Goal: Answer question/provide support: Answer question/provide support

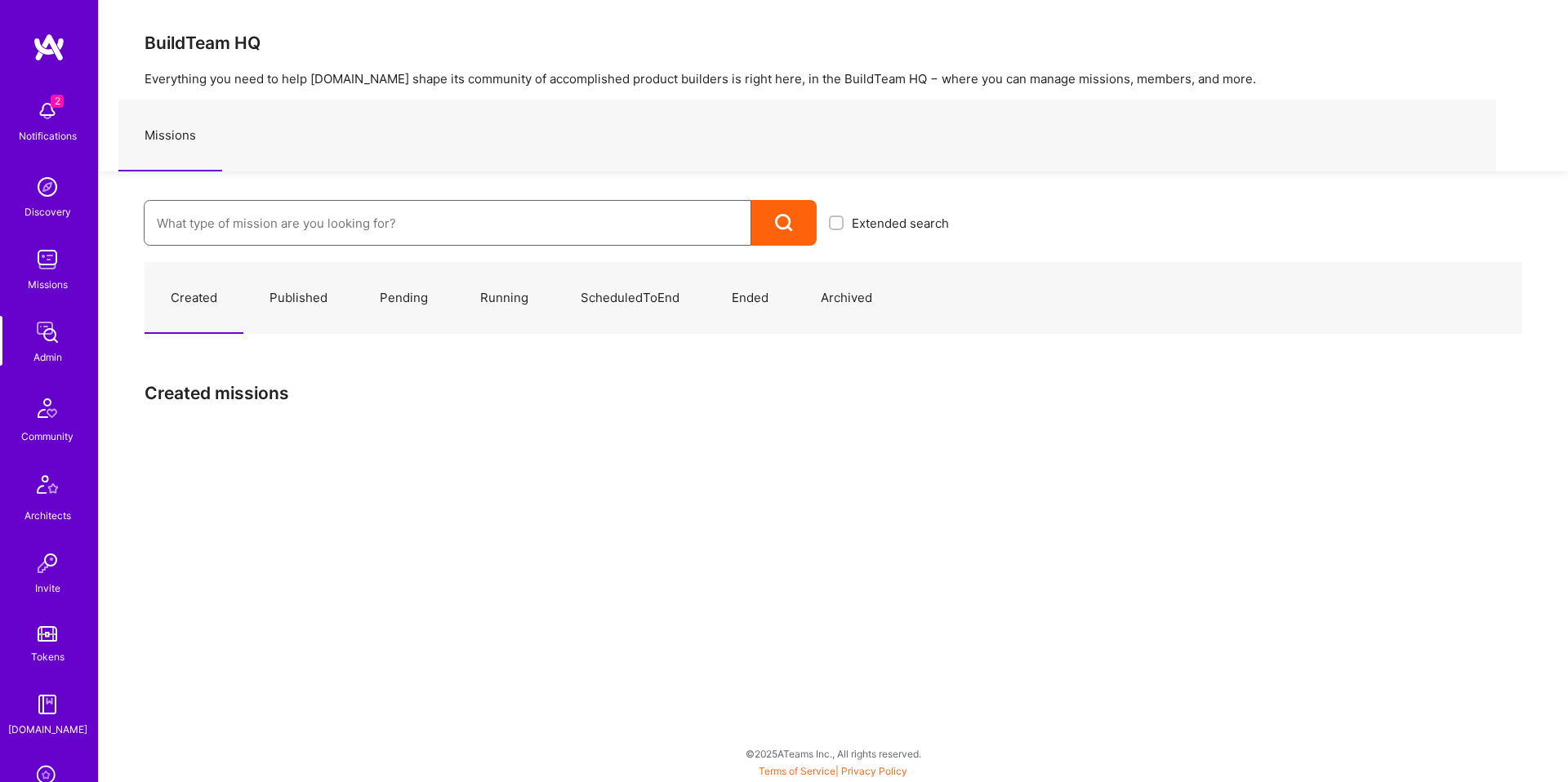
click at [249, 204] on input at bounding box center [447, 223] width 581 height 42
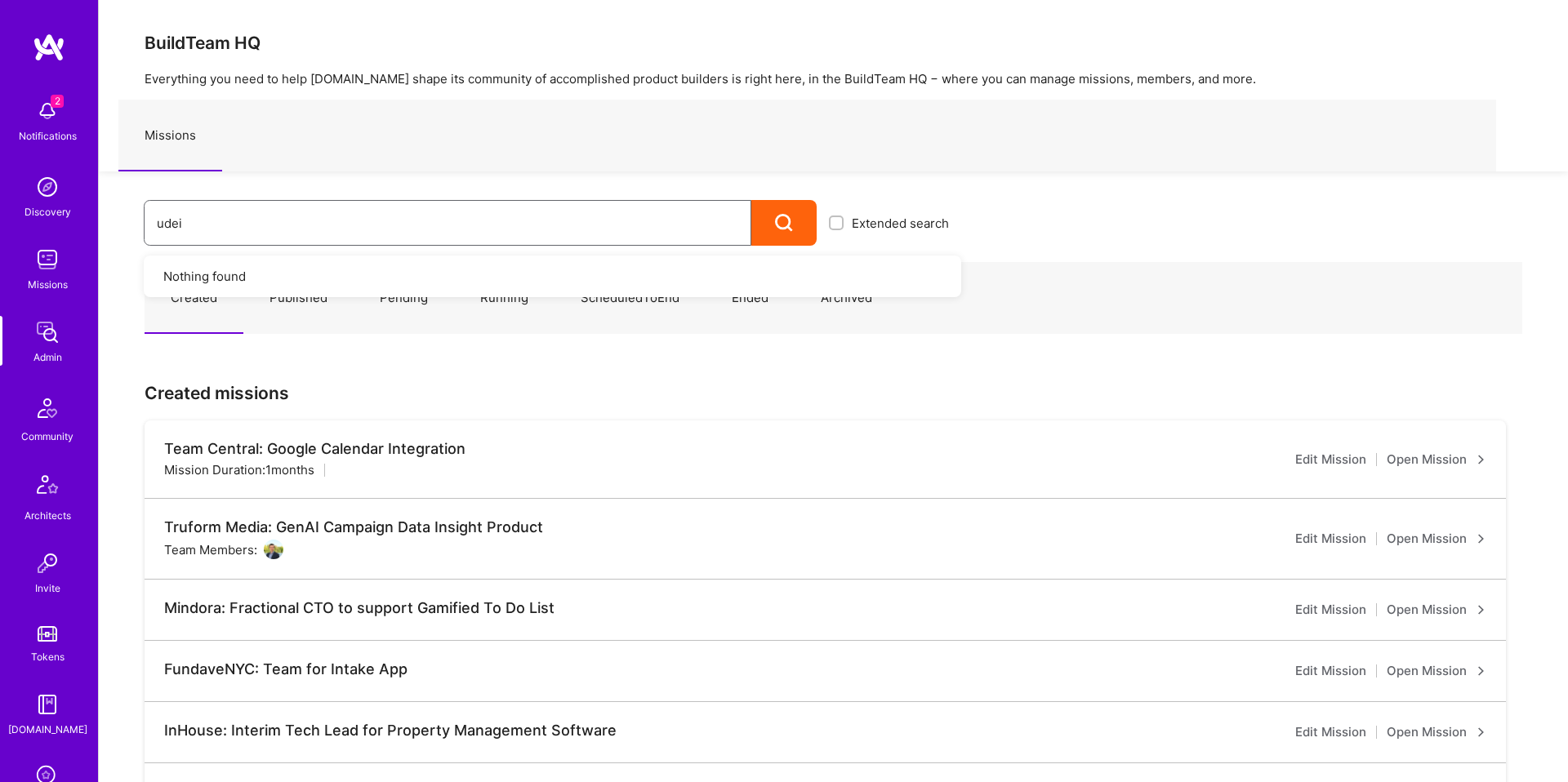
type input "udeia"
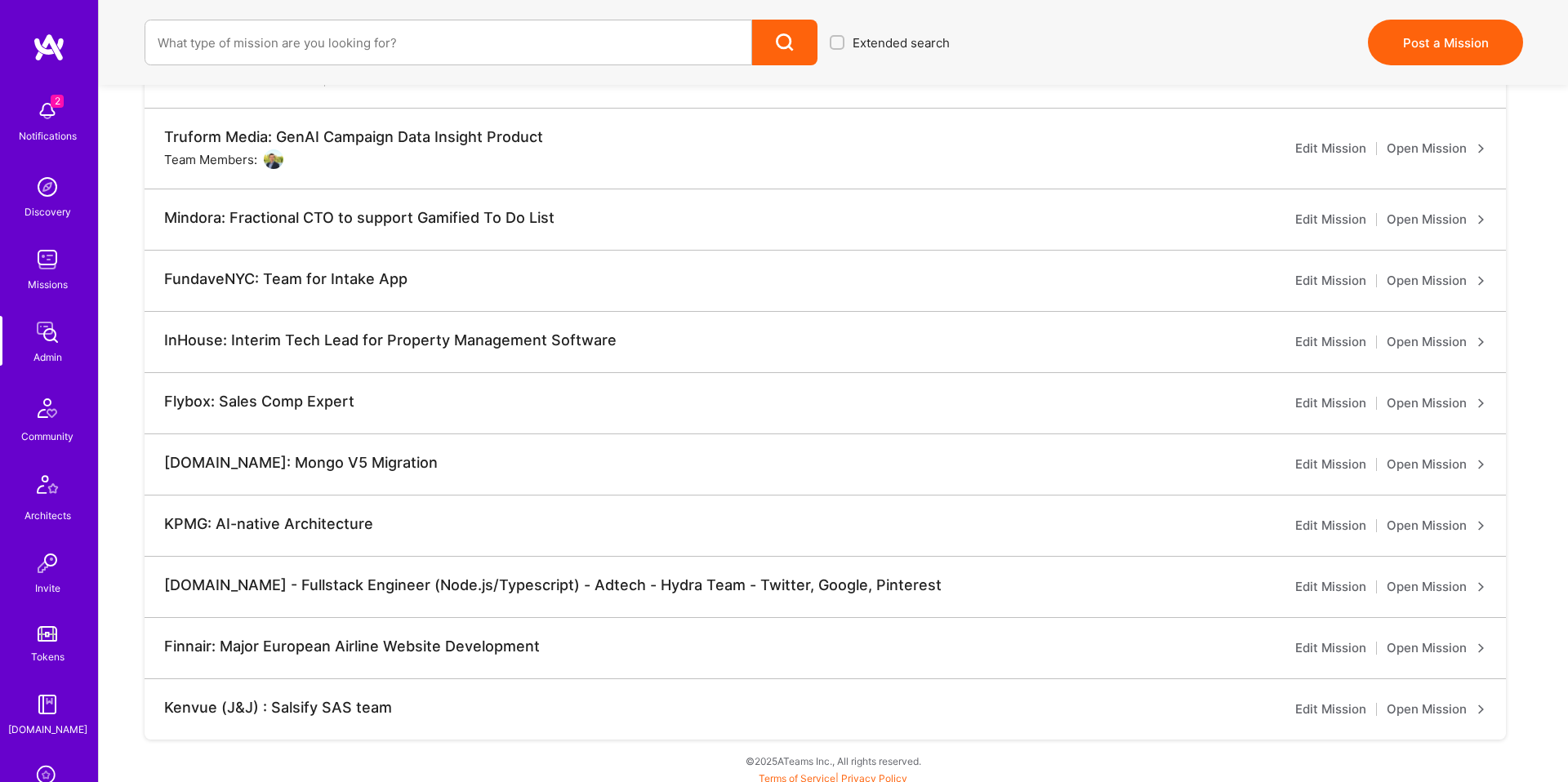
scroll to position [398, 0]
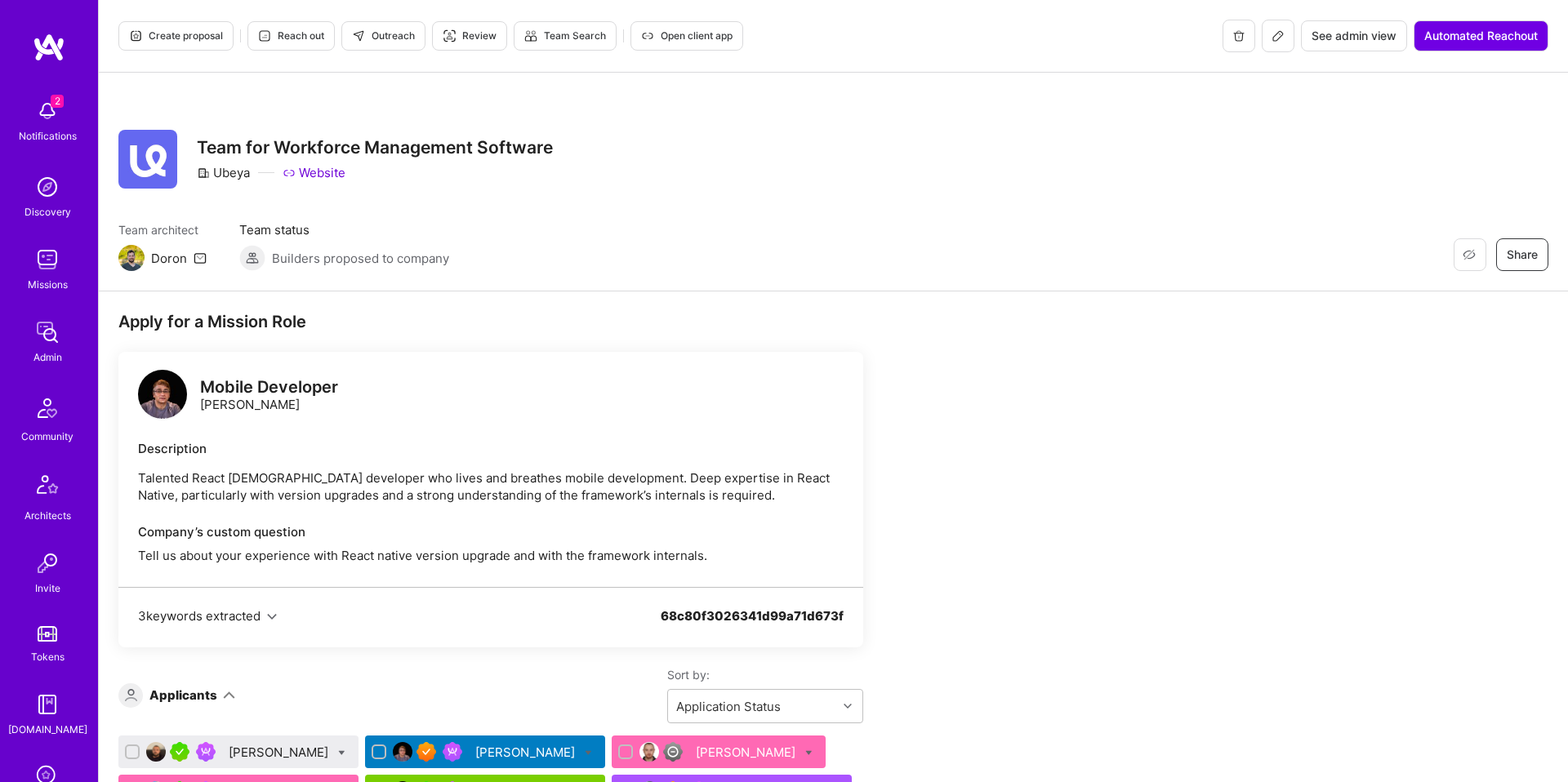
click at [165, 395] on img at bounding box center [163, 394] width 49 height 49
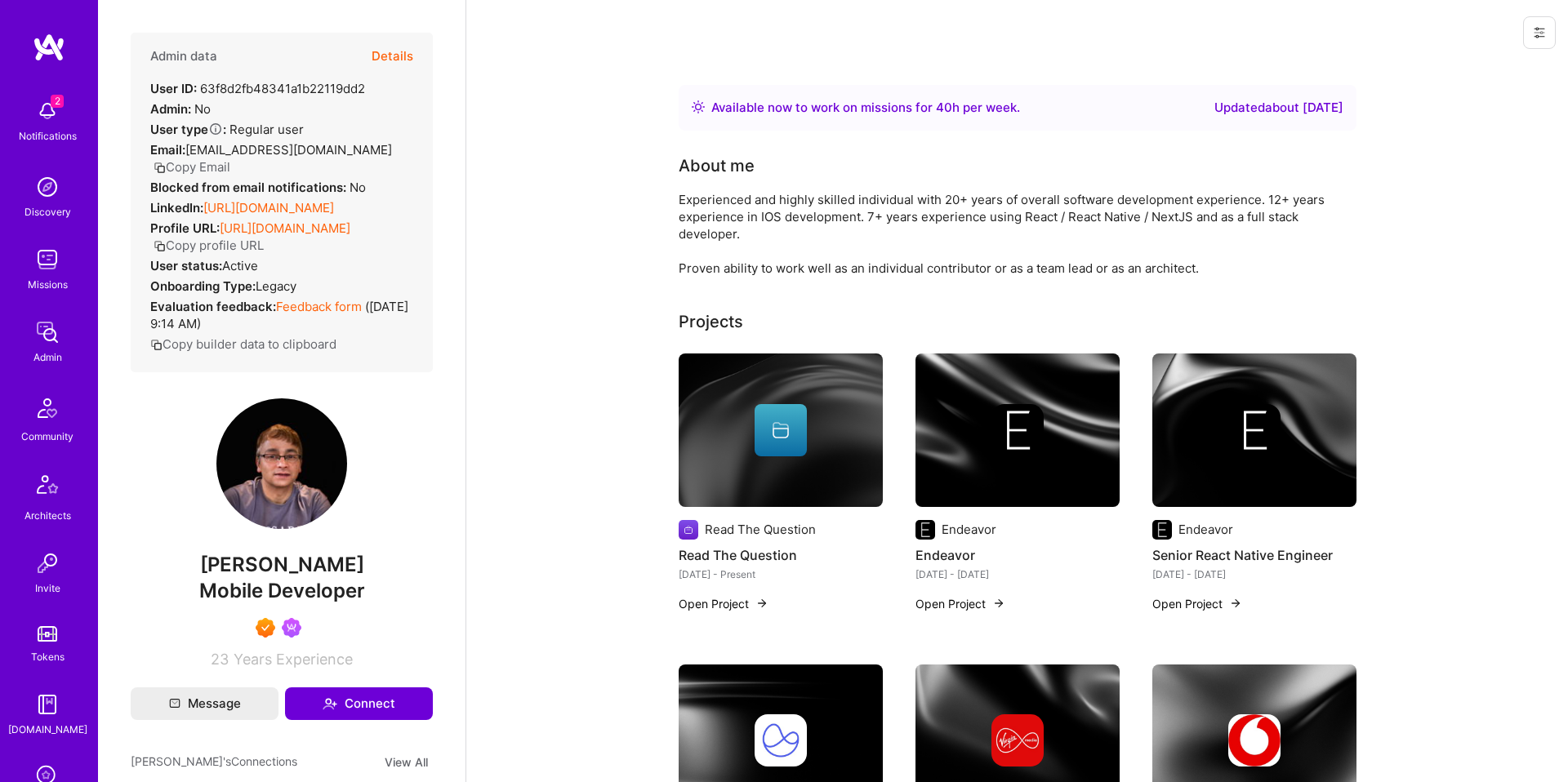
click at [403, 61] on button "Details" at bounding box center [392, 56] width 42 height 47
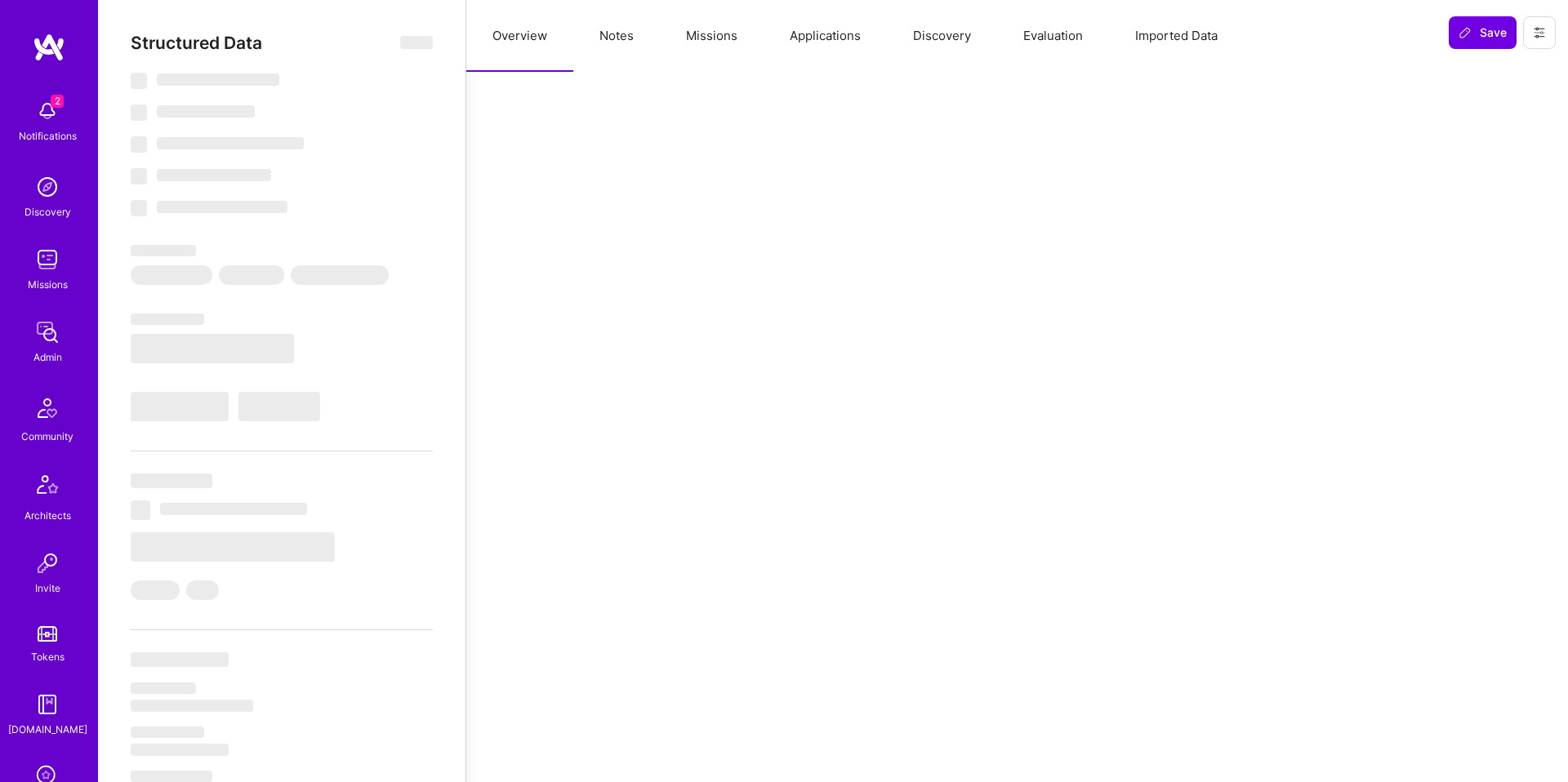
click at [608, 41] on button "Notes" at bounding box center [616, 36] width 87 height 72
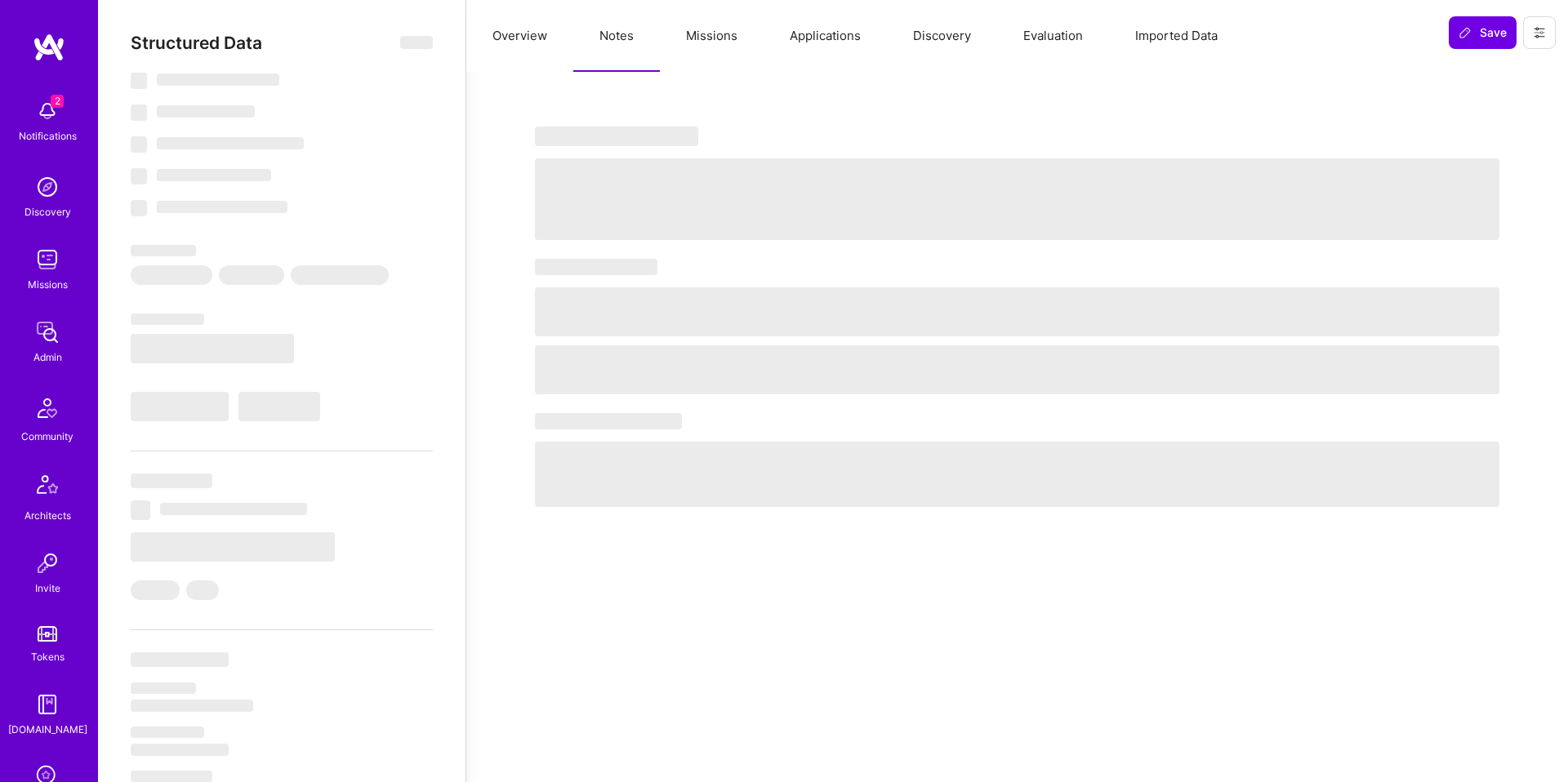
select select "Right Now"
select select "7"
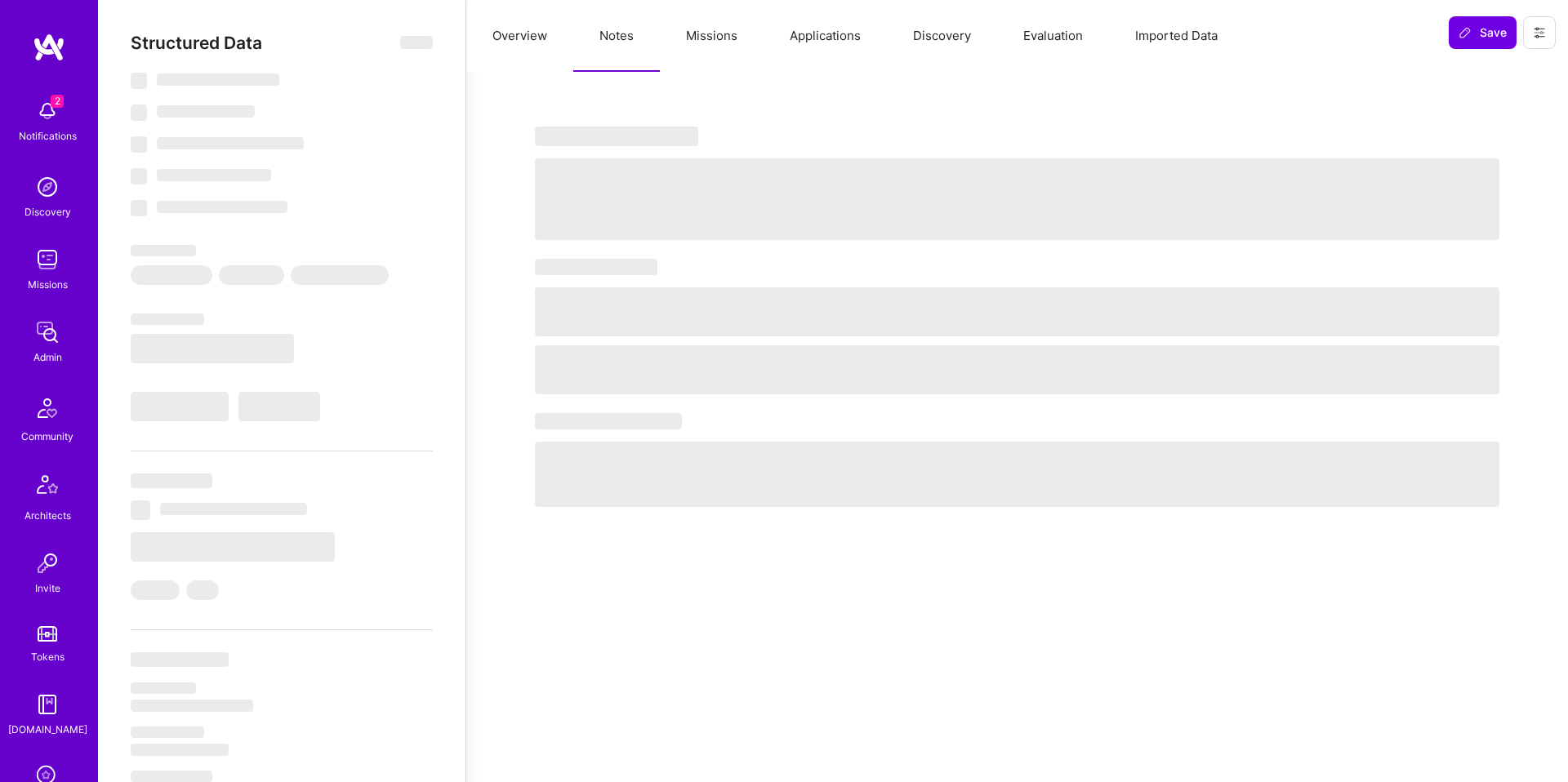
select select "GB"
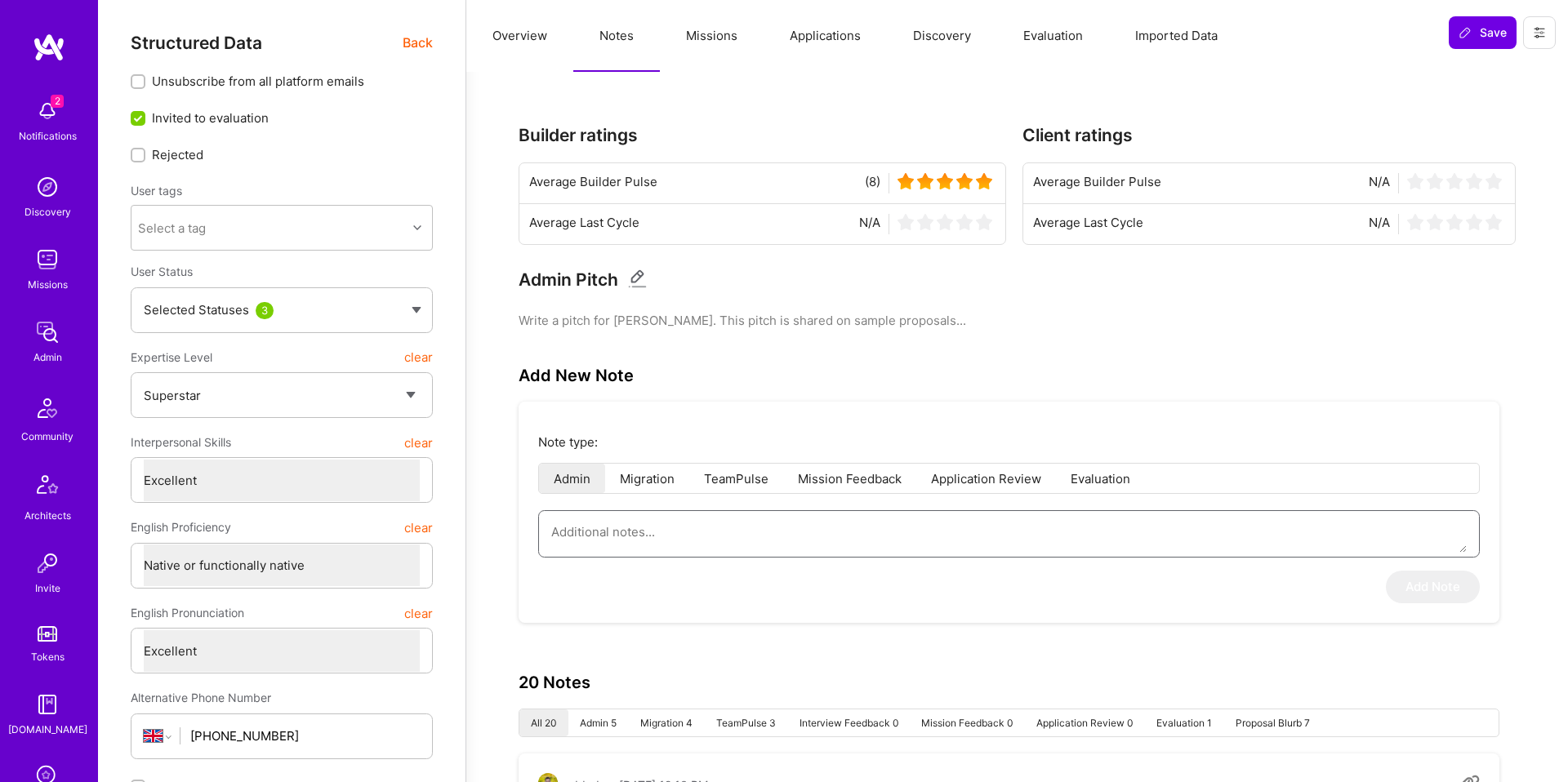
click at [657, 533] on textarea at bounding box center [1009, 532] width 915 height 42
type textarea "x"
type textarea "N"
type textarea "x"
type textarea "No"
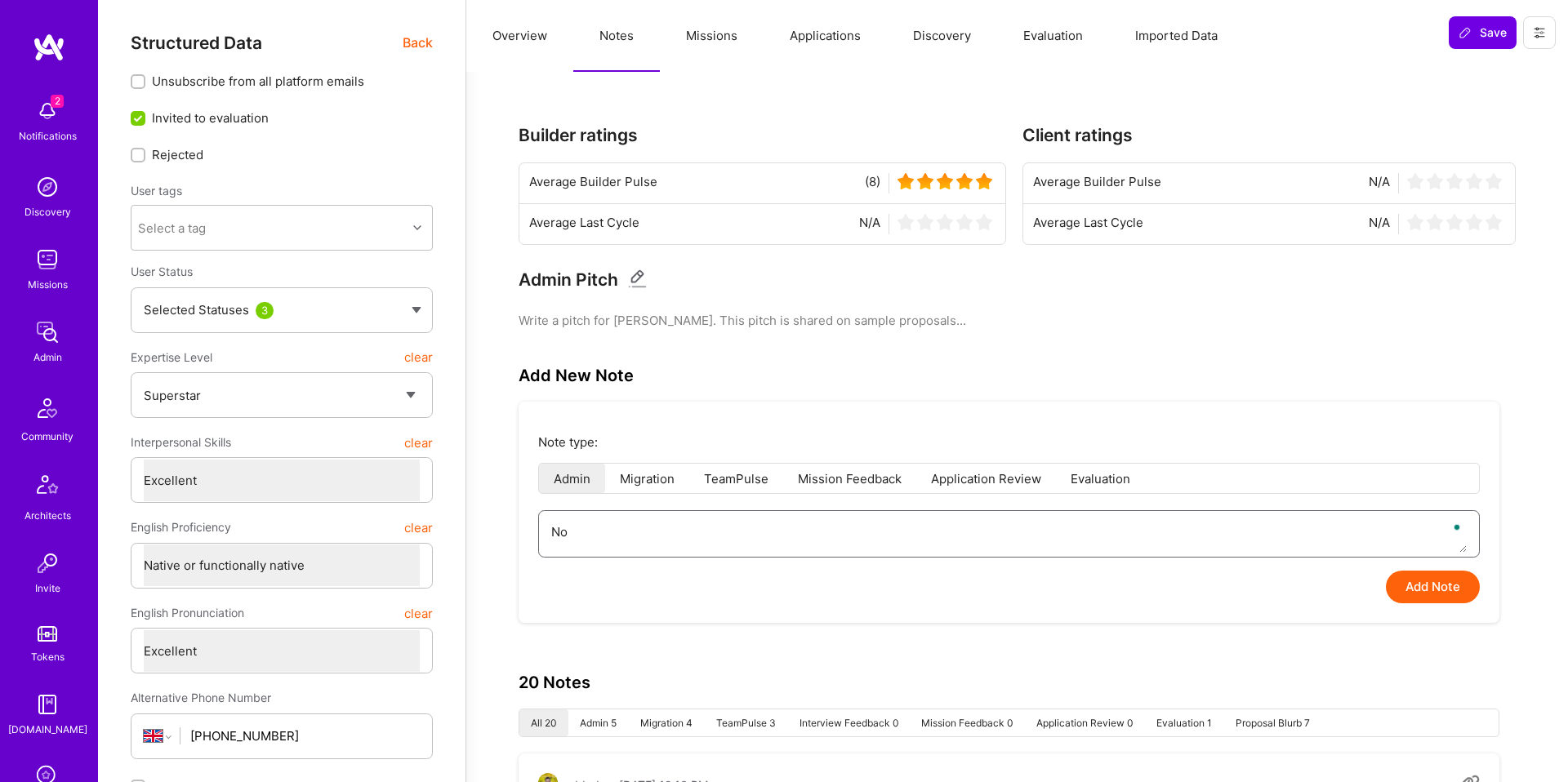
type textarea "x"
type textarea "[PERSON_NAME]"
type textarea "x"
type textarea "Noet"
type textarea "x"
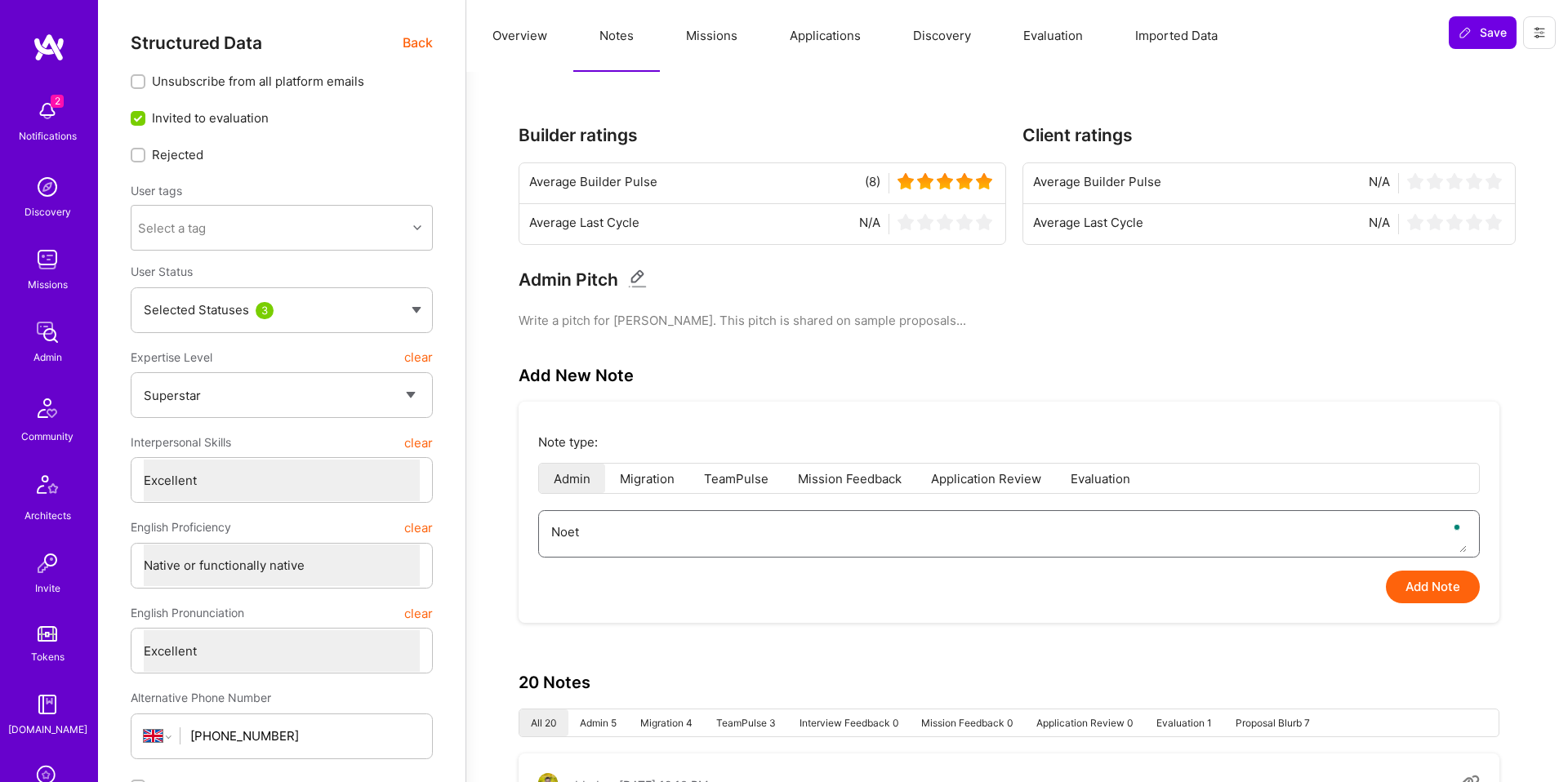
type textarea "[PERSON_NAME]"
type textarea "x"
type textarea "No"
type textarea "x"
type textarea "Not"
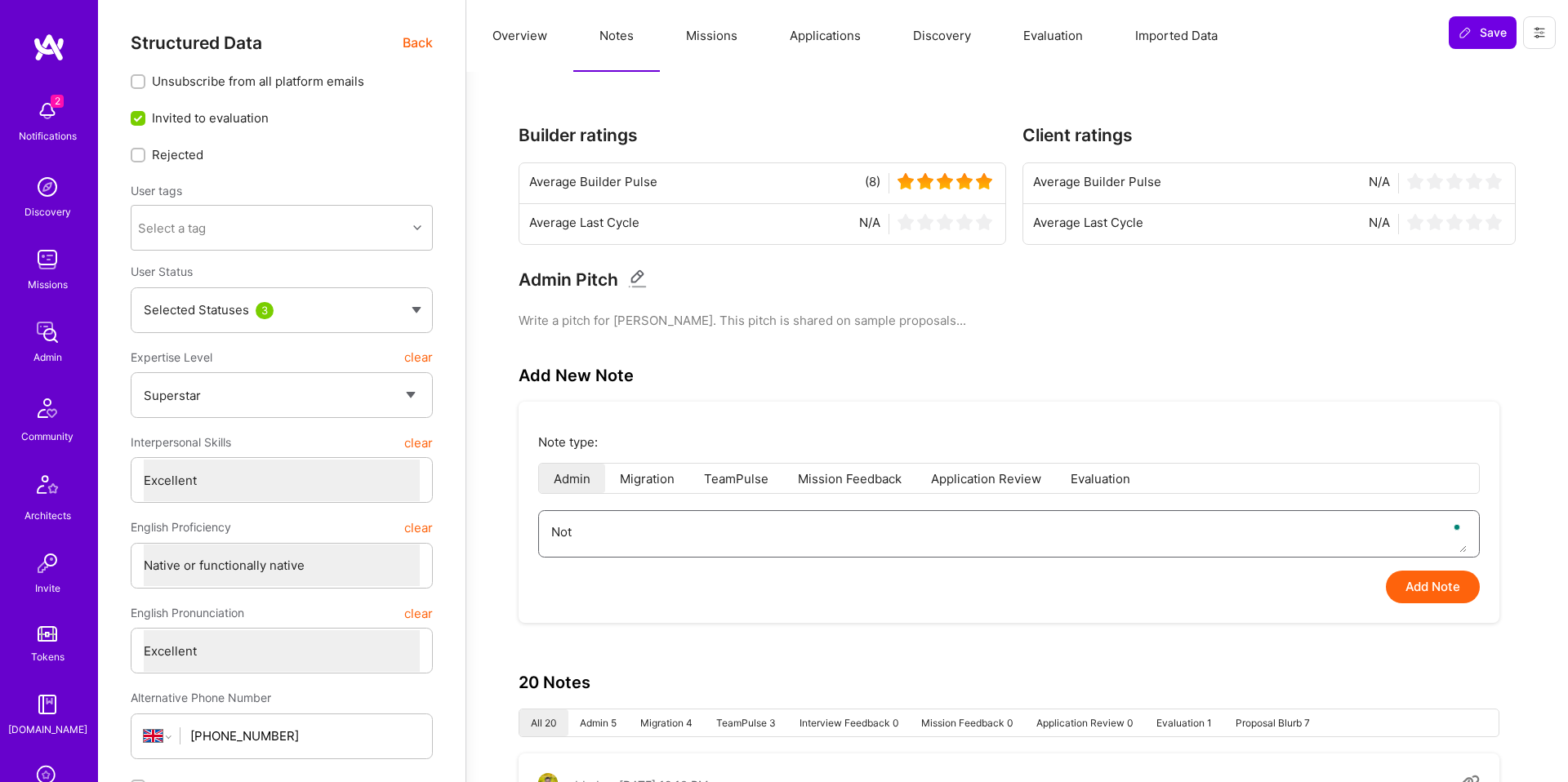
type textarea "x"
type textarea "Note"
type textarea "x"
type textarea "Note"
type textarea "x"
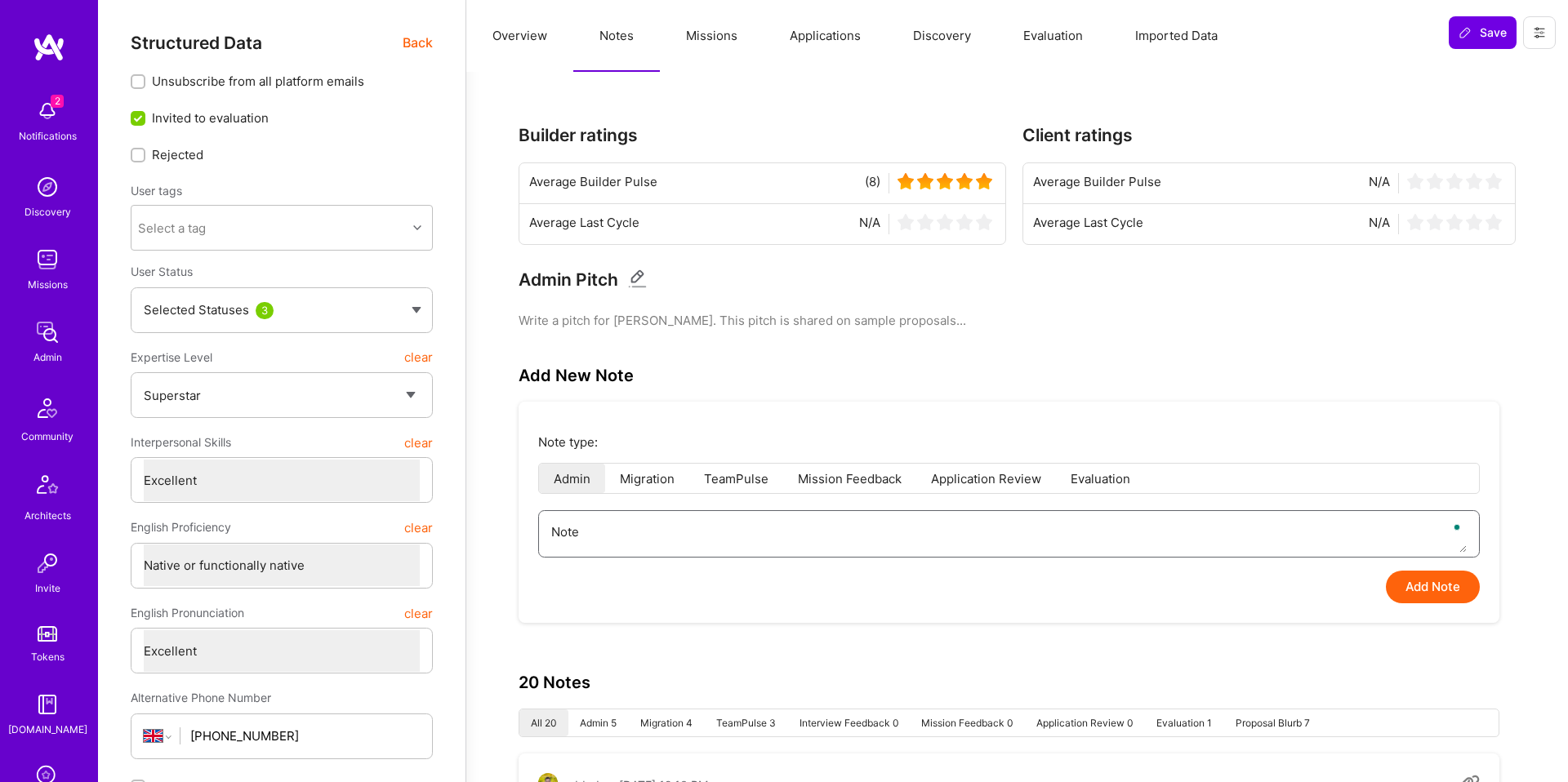
type textarea "Note o"
type textarea "x"
type textarea "Note on"
type textarea "x"
type textarea "Note on"
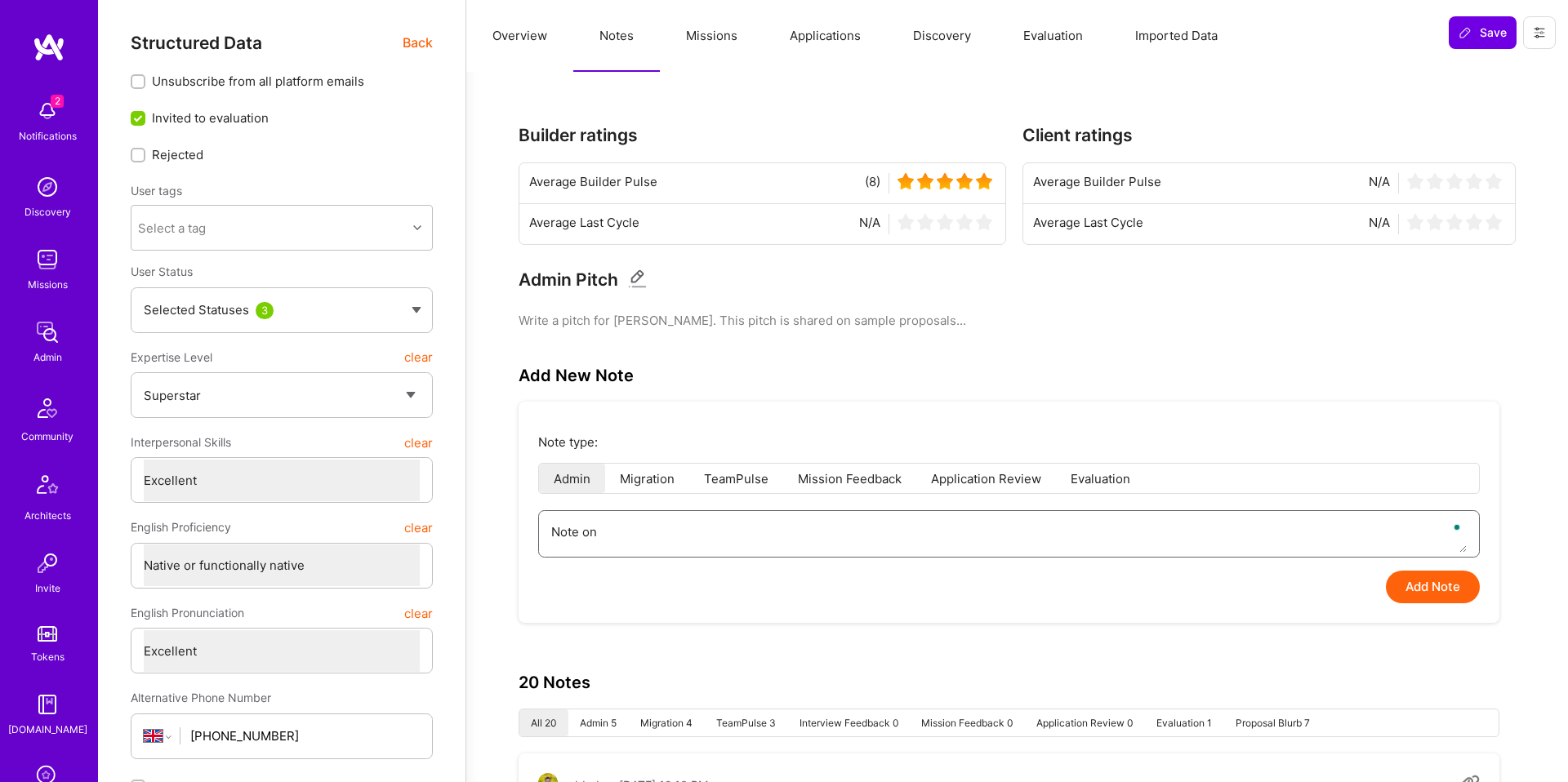
type textarea "x"
type textarea "Note on U"
type textarea "x"
type textarea "Note on Ub"
type textarea "x"
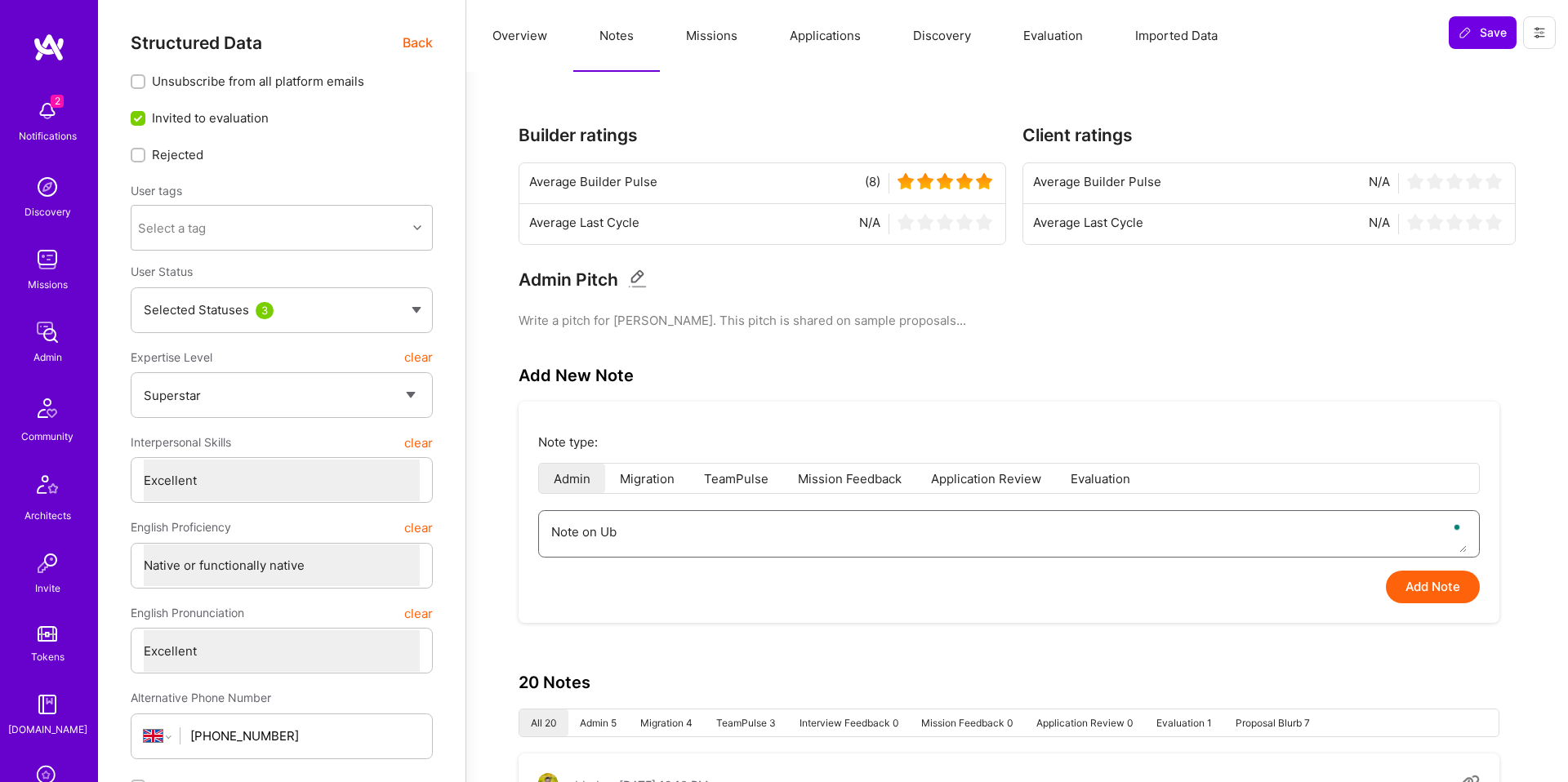
type textarea "Note on Ube"
type textarea "x"
type textarea "Note on Ub"
type textarea "x"
type textarea "Note on Ube"
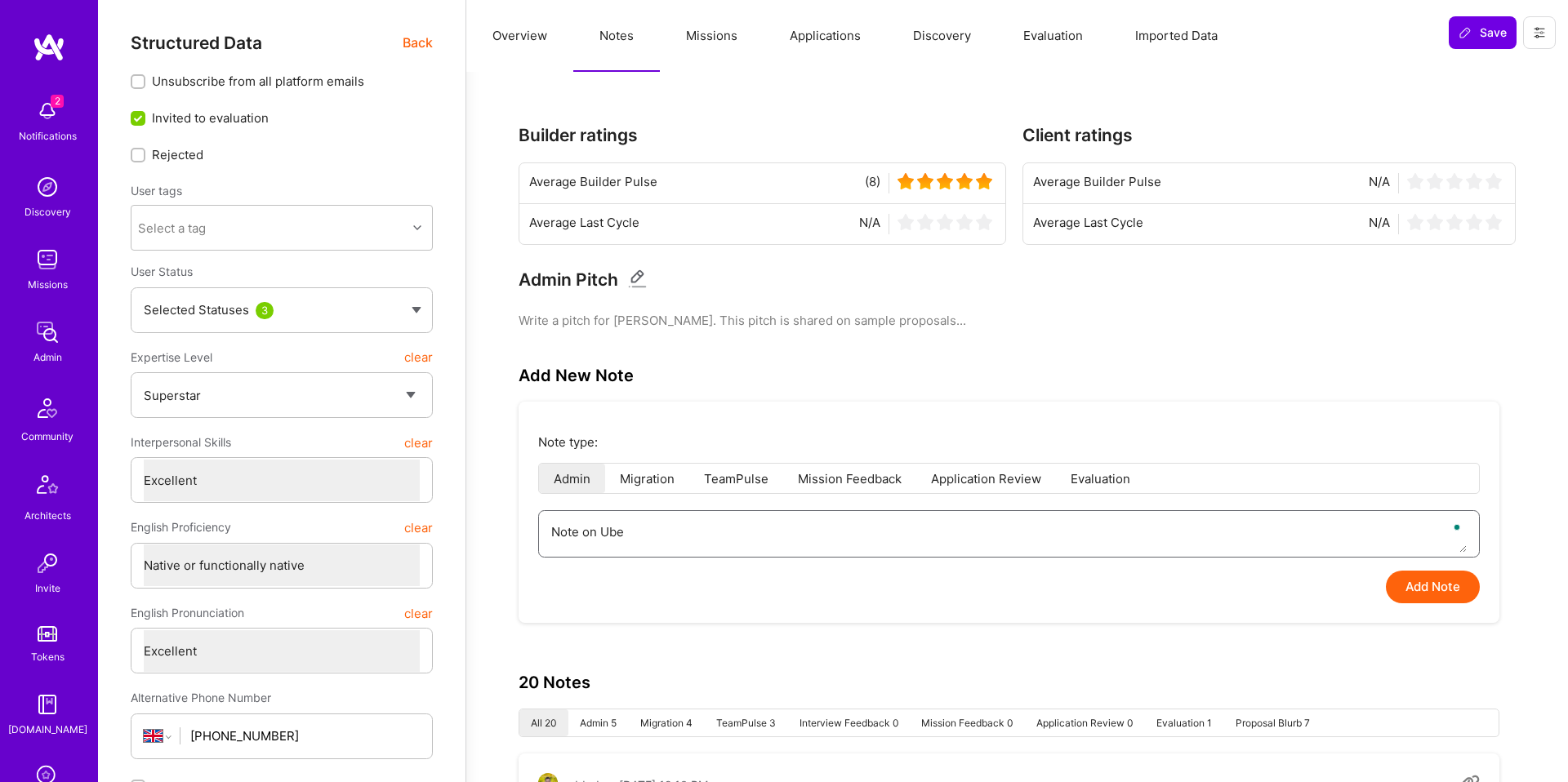
type textarea "x"
type textarea "Note on Ubey"
type textarea "x"
type textarea "Note on Ubeya"
type textarea "x"
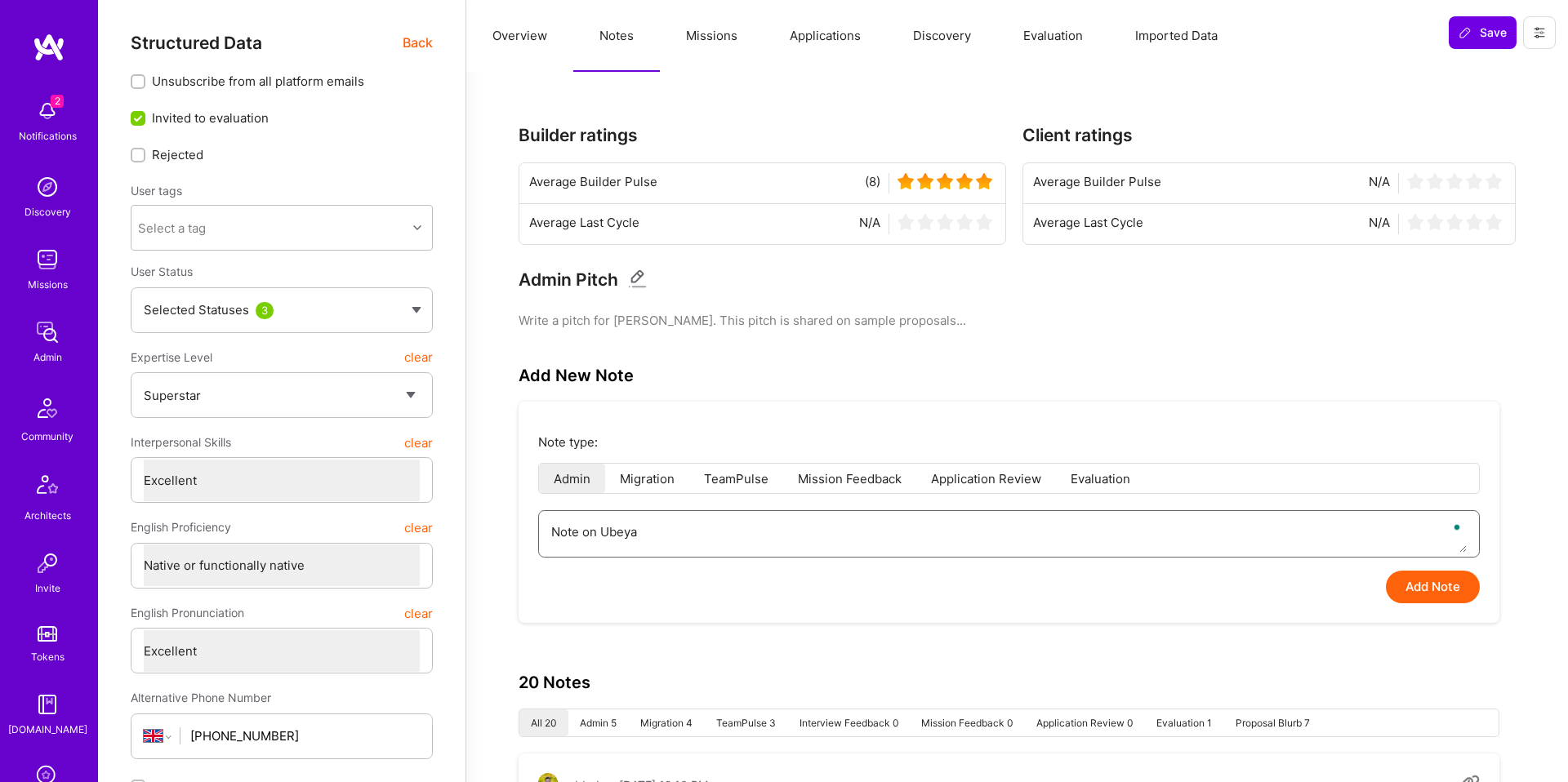
type textarea "Note on Ubeya"
type textarea "x"
type textarea "Note on Ubeya"
type textarea "x"
type textarea "HUbeya"
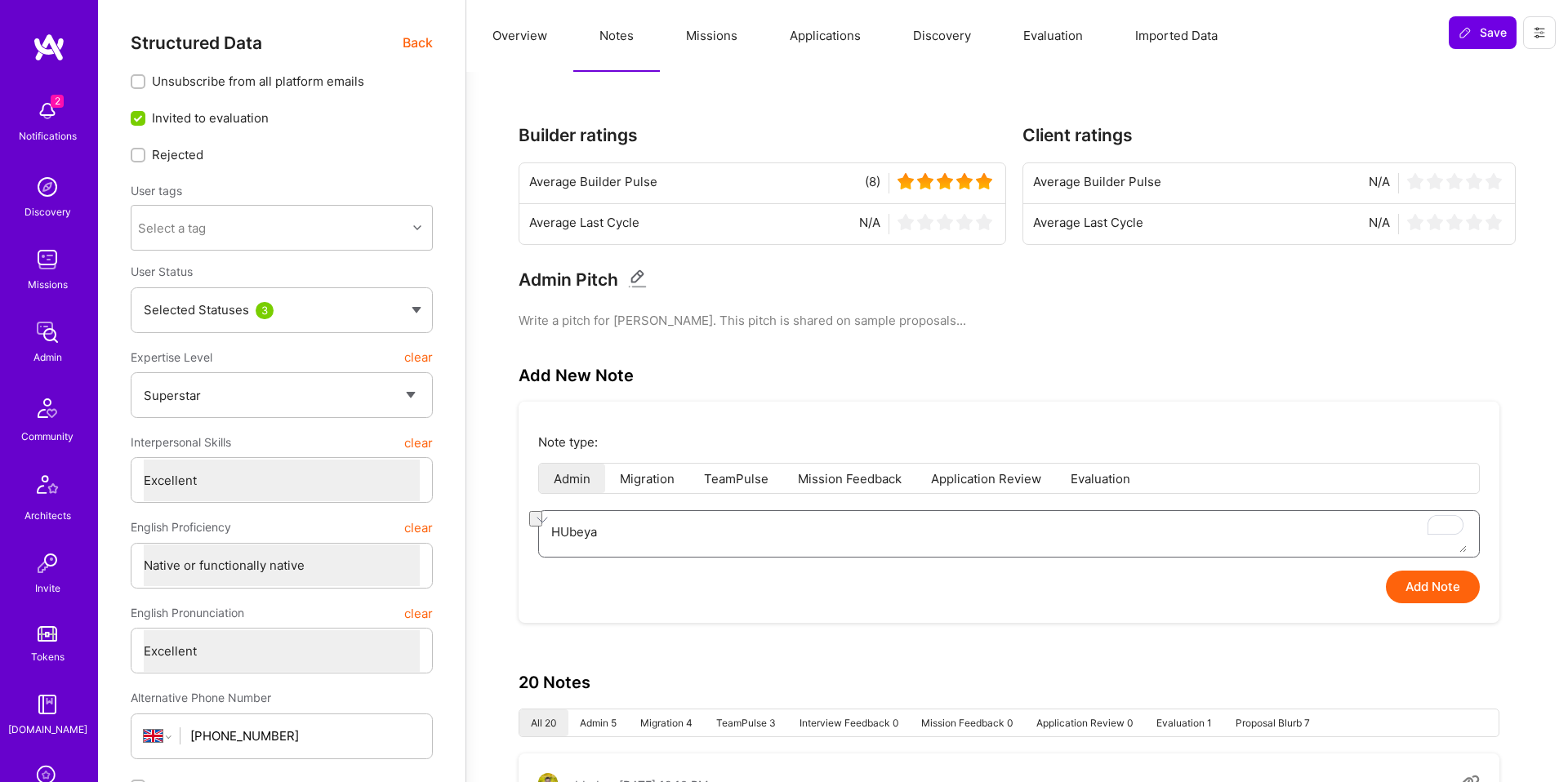
type textarea "x"
type textarea "Ubeya"
type textarea "x"
type textarea "FUbeya"
type textarea "x"
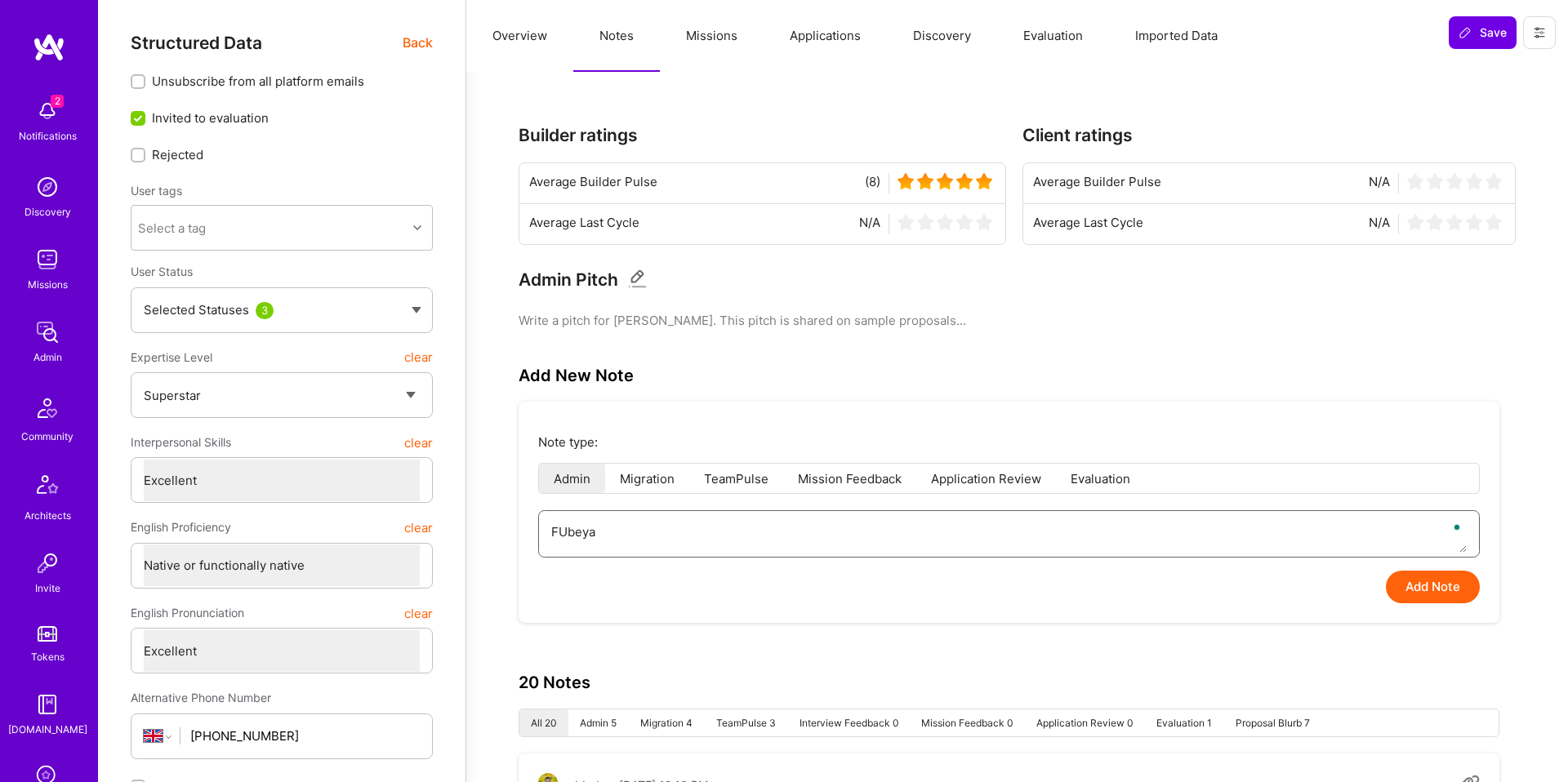
type textarea "FeUbeya"
type textarea "x"
type textarea "FeeUbeya"
type textarea "x"
type textarea "FeedUbeya"
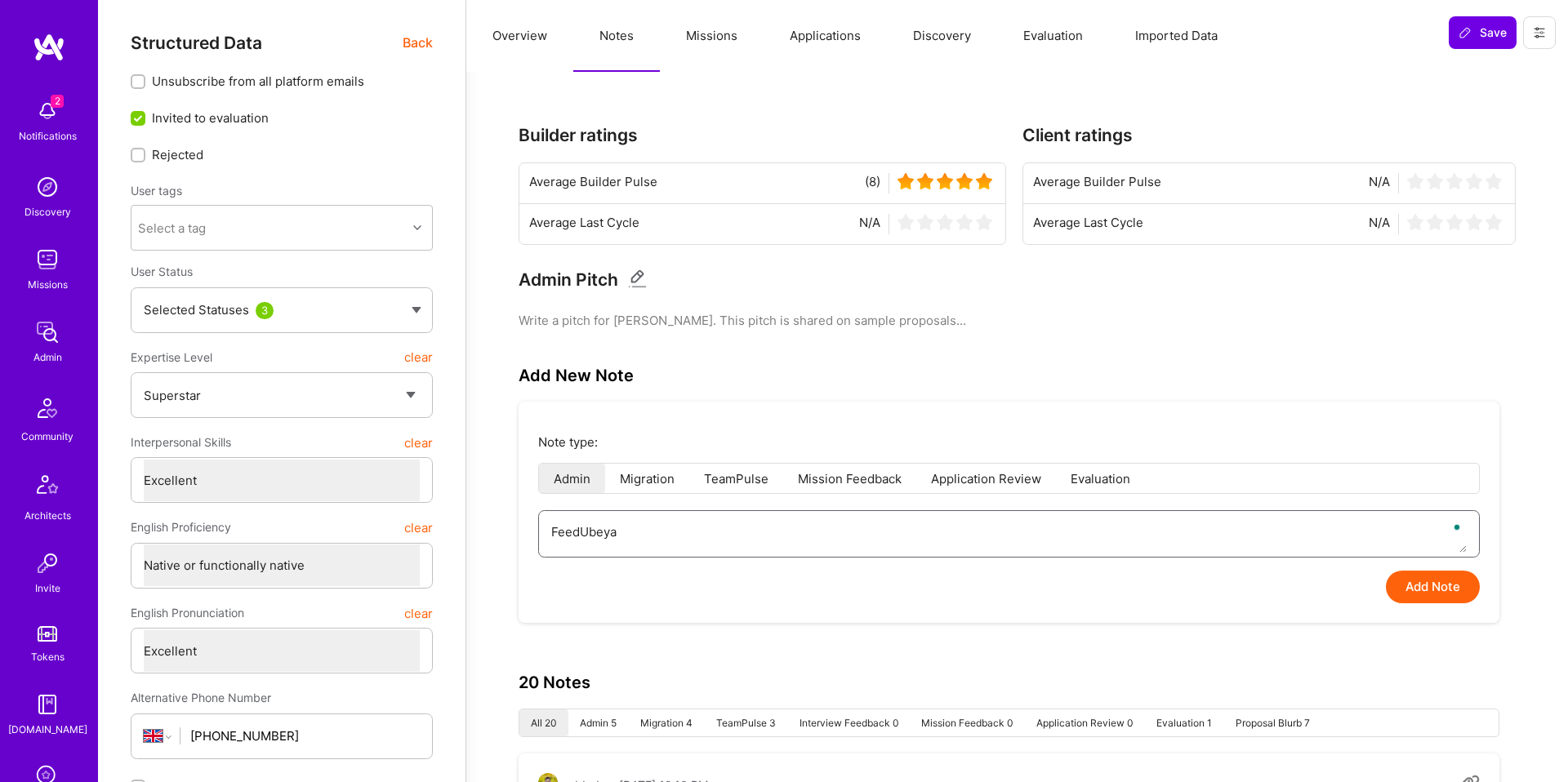
type textarea "x"
type textarea "FeedbUbeya"
type textarea "x"
type textarea "FeedbaUbeya"
type textarea "x"
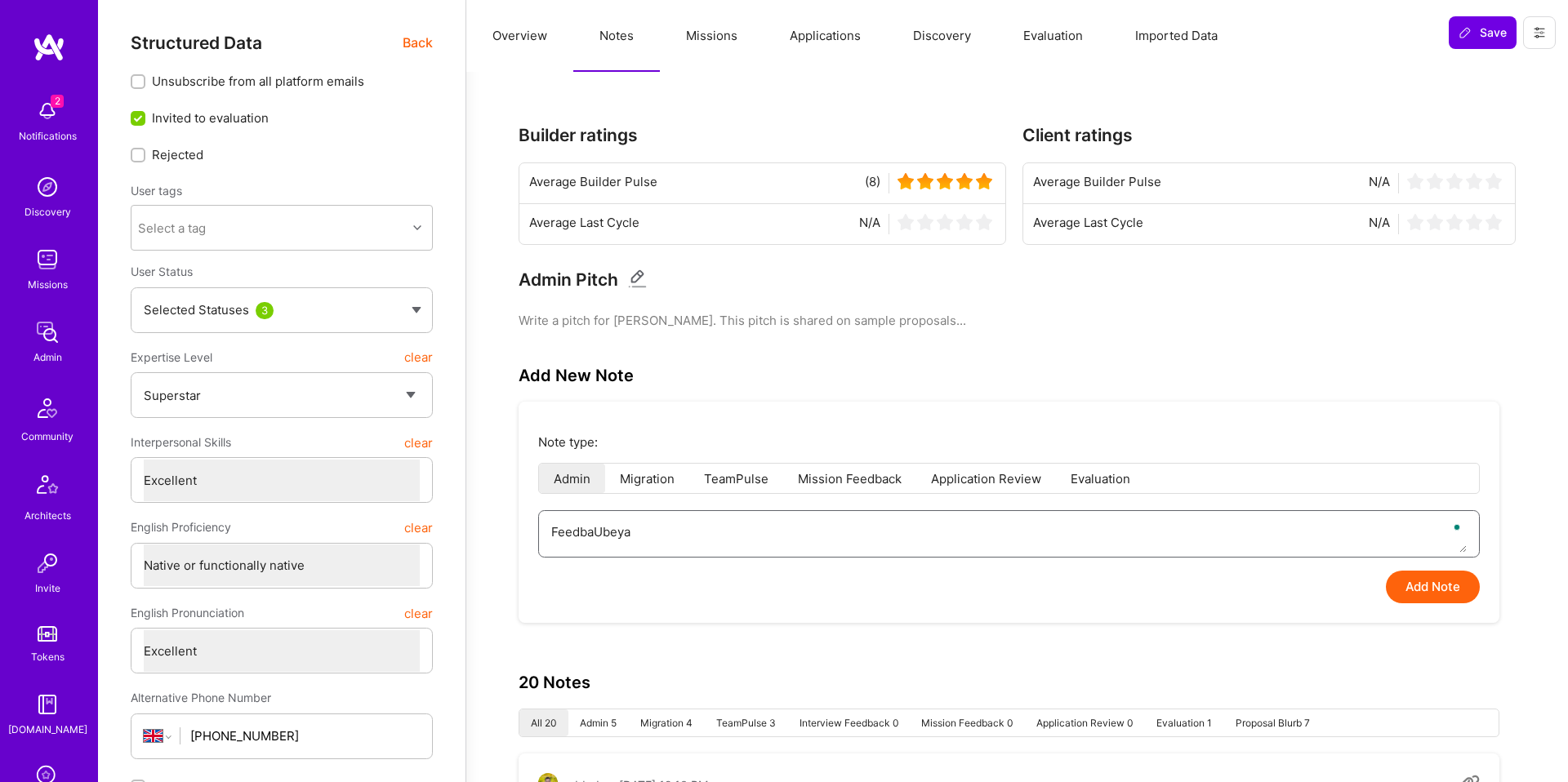
type textarea "FeedbacUbeya"
type textarea "x"
type textarea "Ubeya"
type textarea "x"
type textarea "DUbeya"
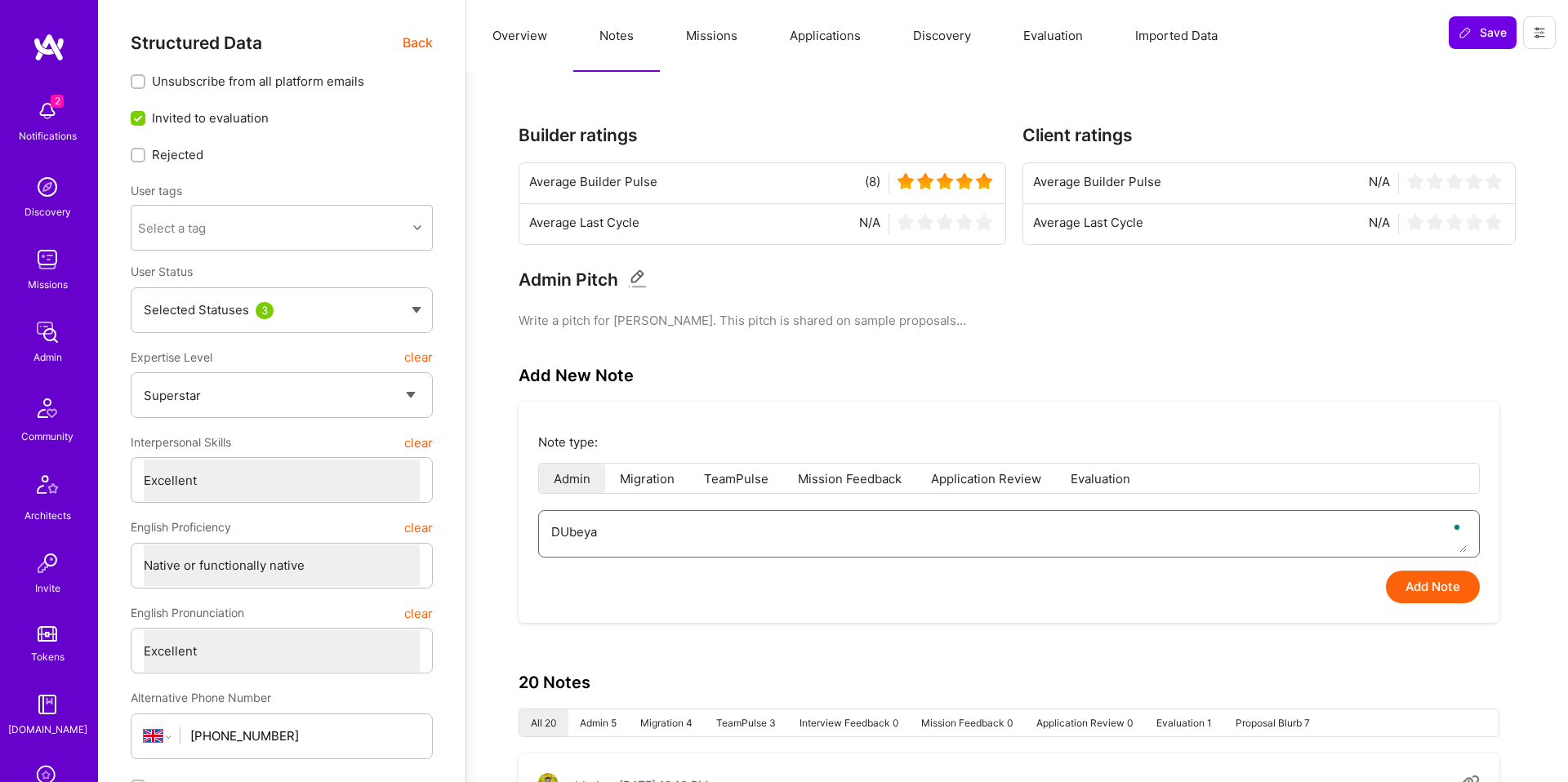
type textarea "x"
type textarea "DeUbeya"
type textarea "x"
type textarea "DecUbeya"
type textarea "x"
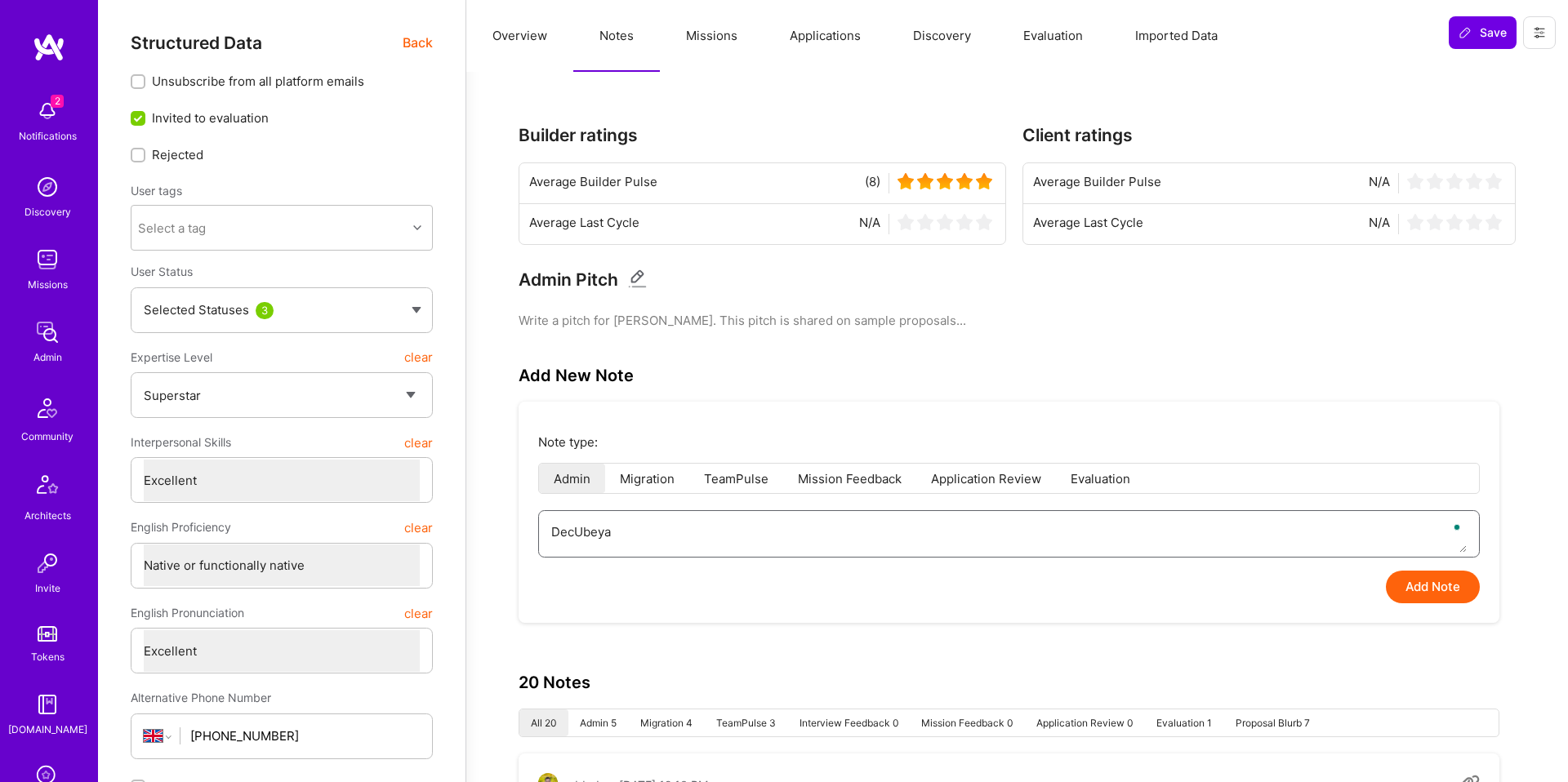
type textarea "DeciUbeya"
type textarea "x"
type textarea "DecidUbeya"
type textarea "x"
type textarea "DecidedUbeya"
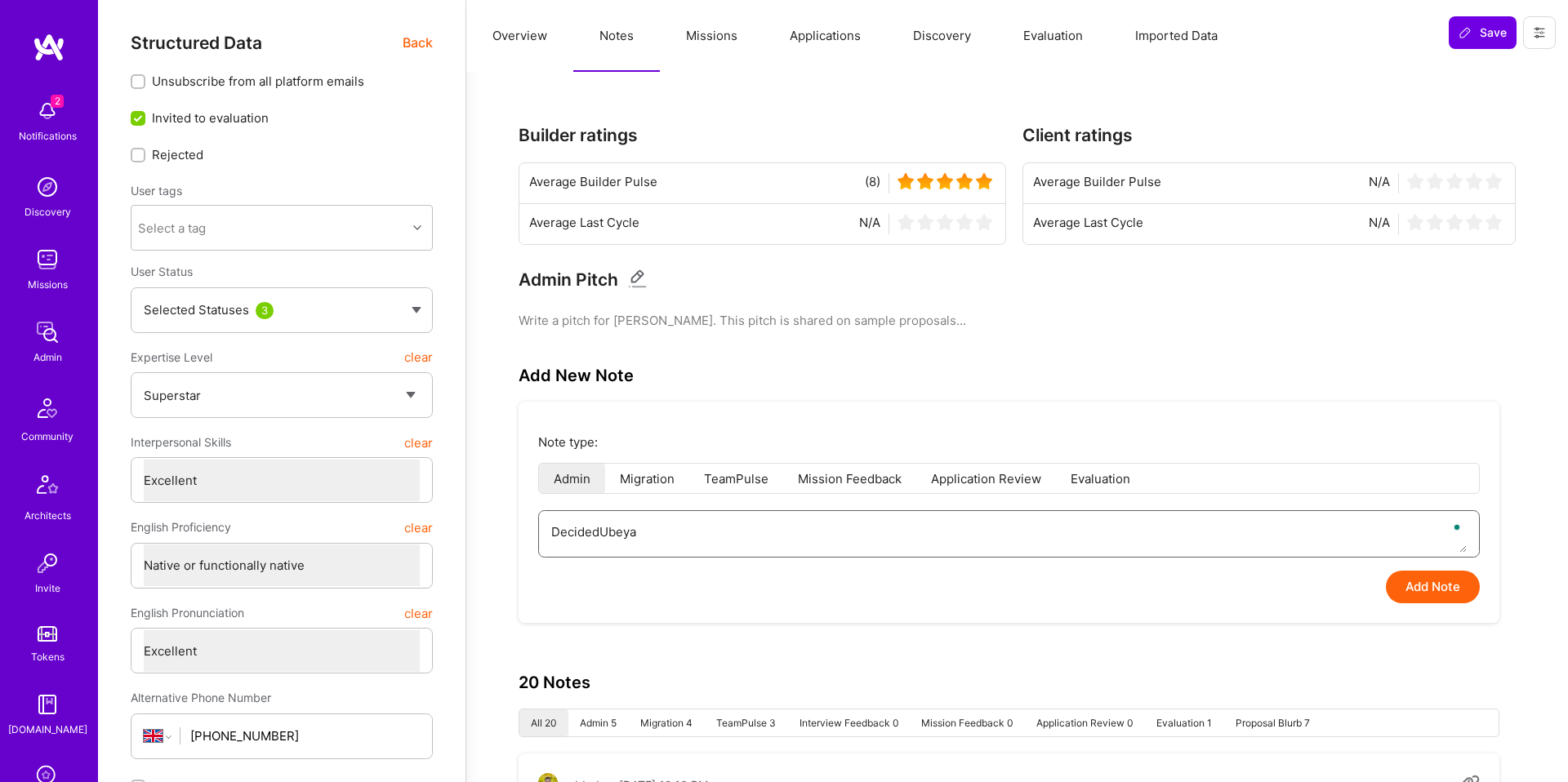
type textarea "x"
type textarea "Decided Ubeya"
type textarea "x"
type textarea "Decided tUbeya"
type textarea "x"
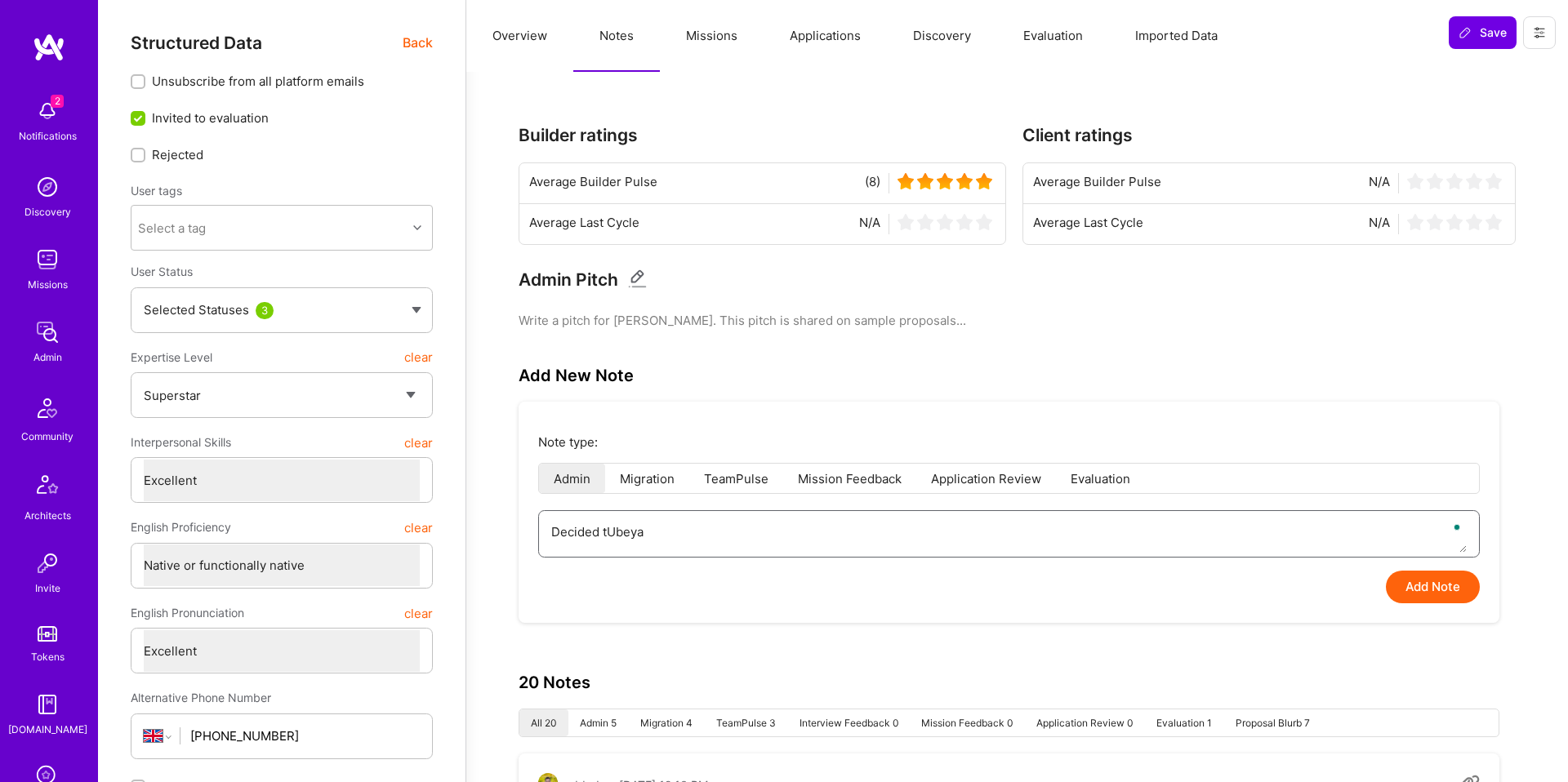
type textarea "Decided toUbeya"
type textarea "x"
type textarea "Decided to oUbeya"
type textarea "x"
type textarea "Decided to ofUbeya"
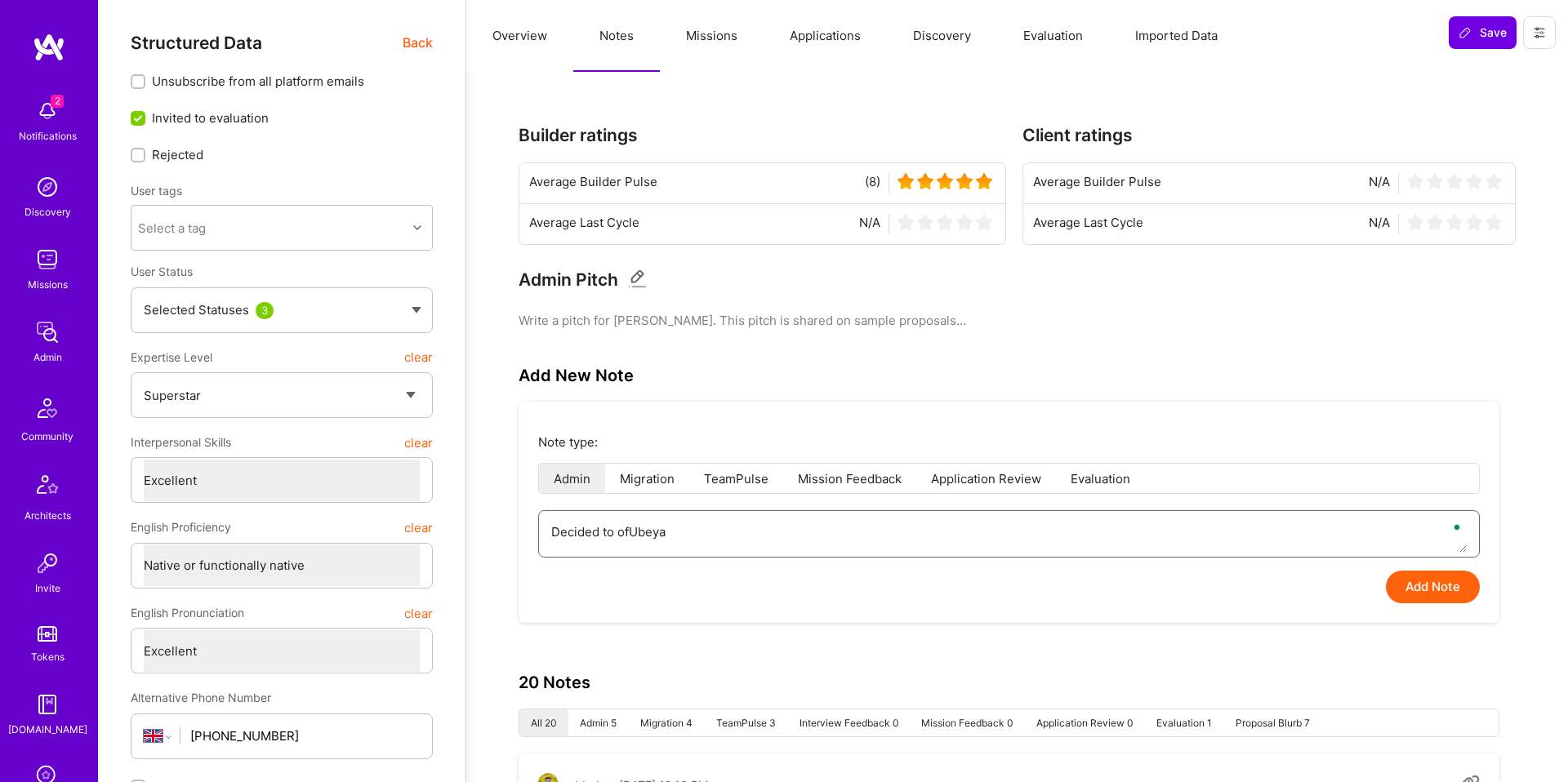
type textarea "x"
type textarea "Decided to offUbeya"
type textarea "x"
type textarea "Decided to offbUbeya"
type textarea "x"
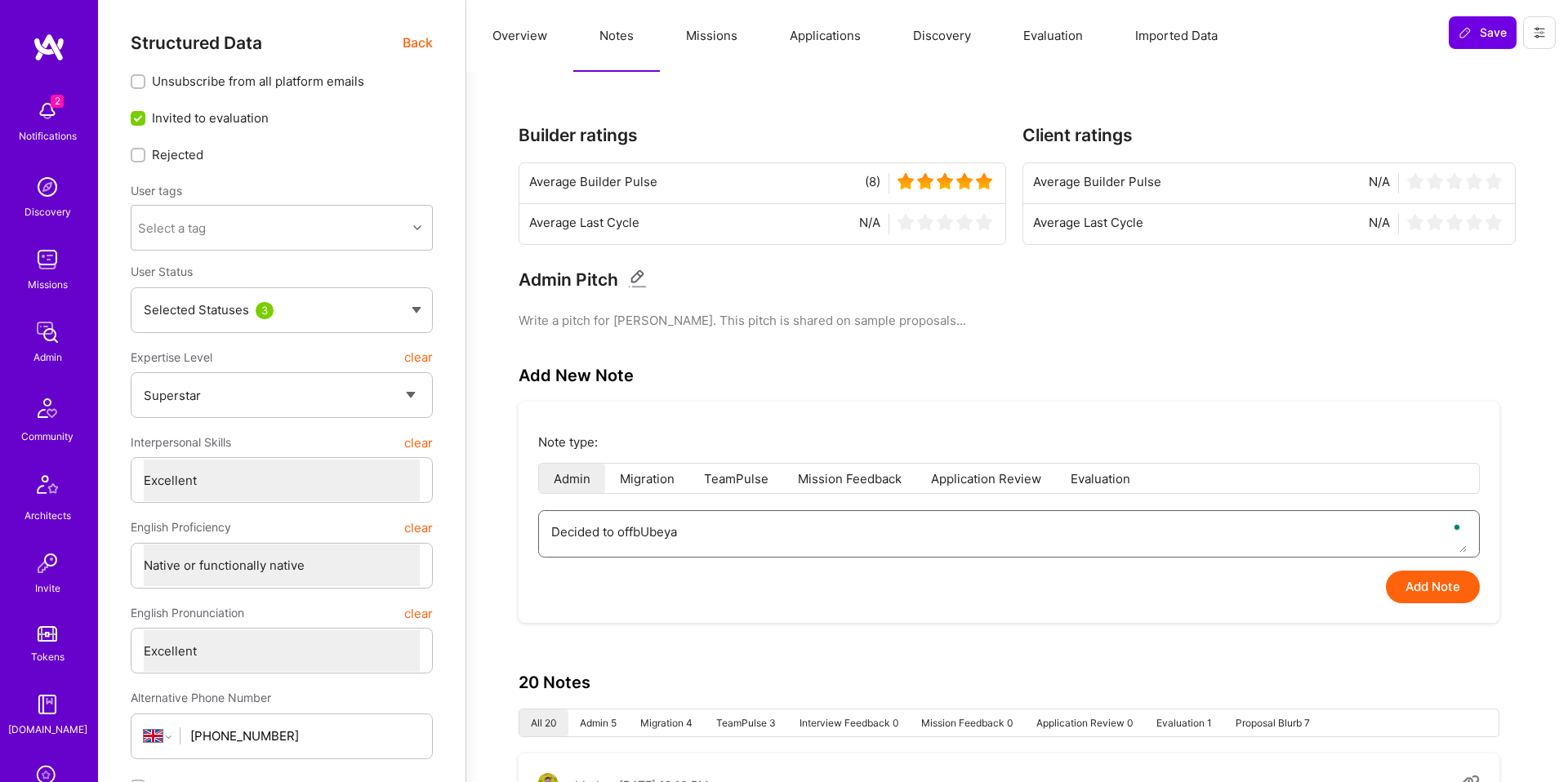
type textarea "Decided to offboUbeya"
type textarea "x"
type textarea "Decided to offboaUbeya"
type textarea "x"
type textarea "Decided to offboarUbeya"
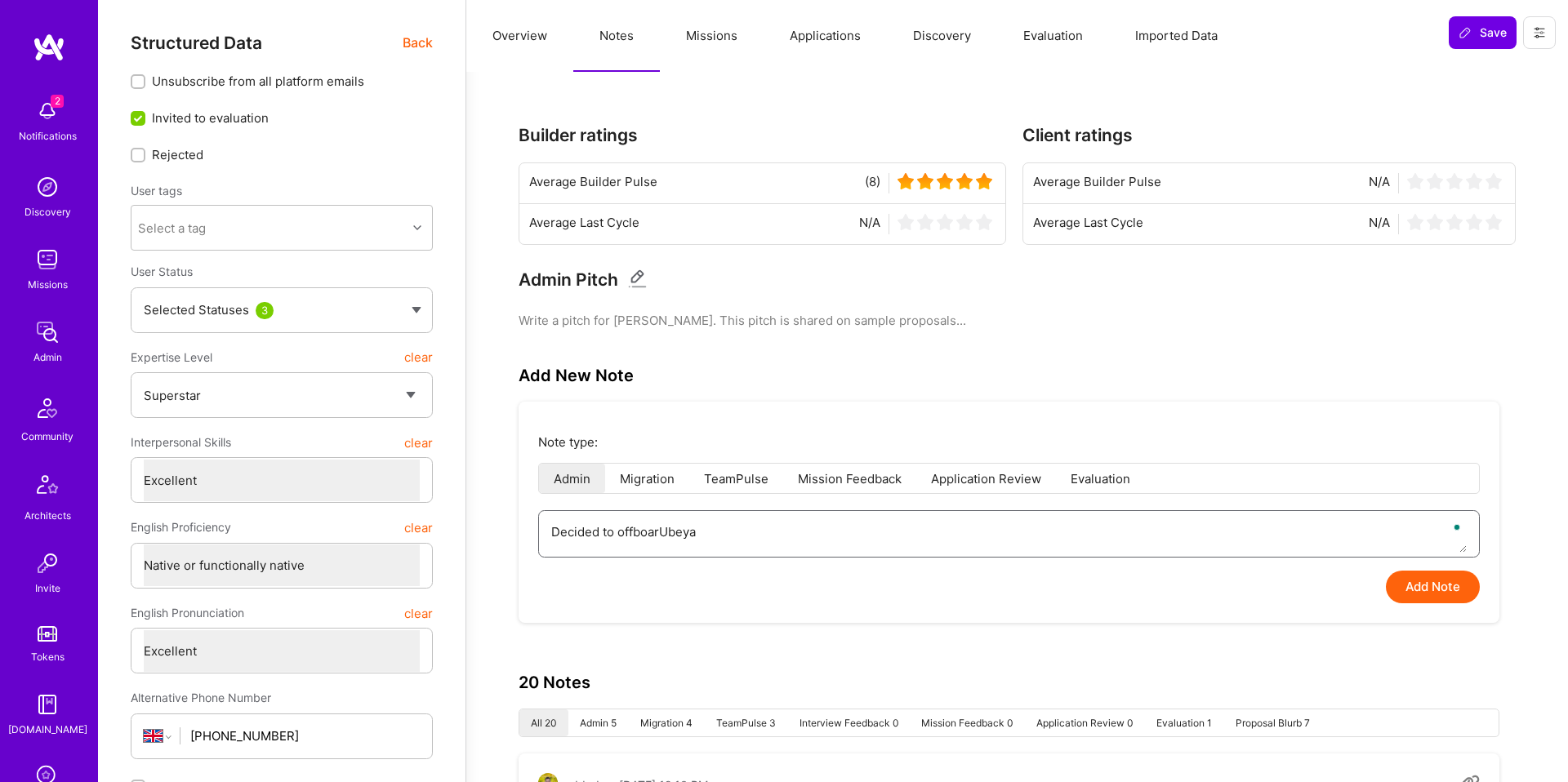
type textarea "x"
type textarea "Decided to offboardUbeya"
type textarea "x"
type textarea "Decided to offboard Ubeya"
type textarea "x"
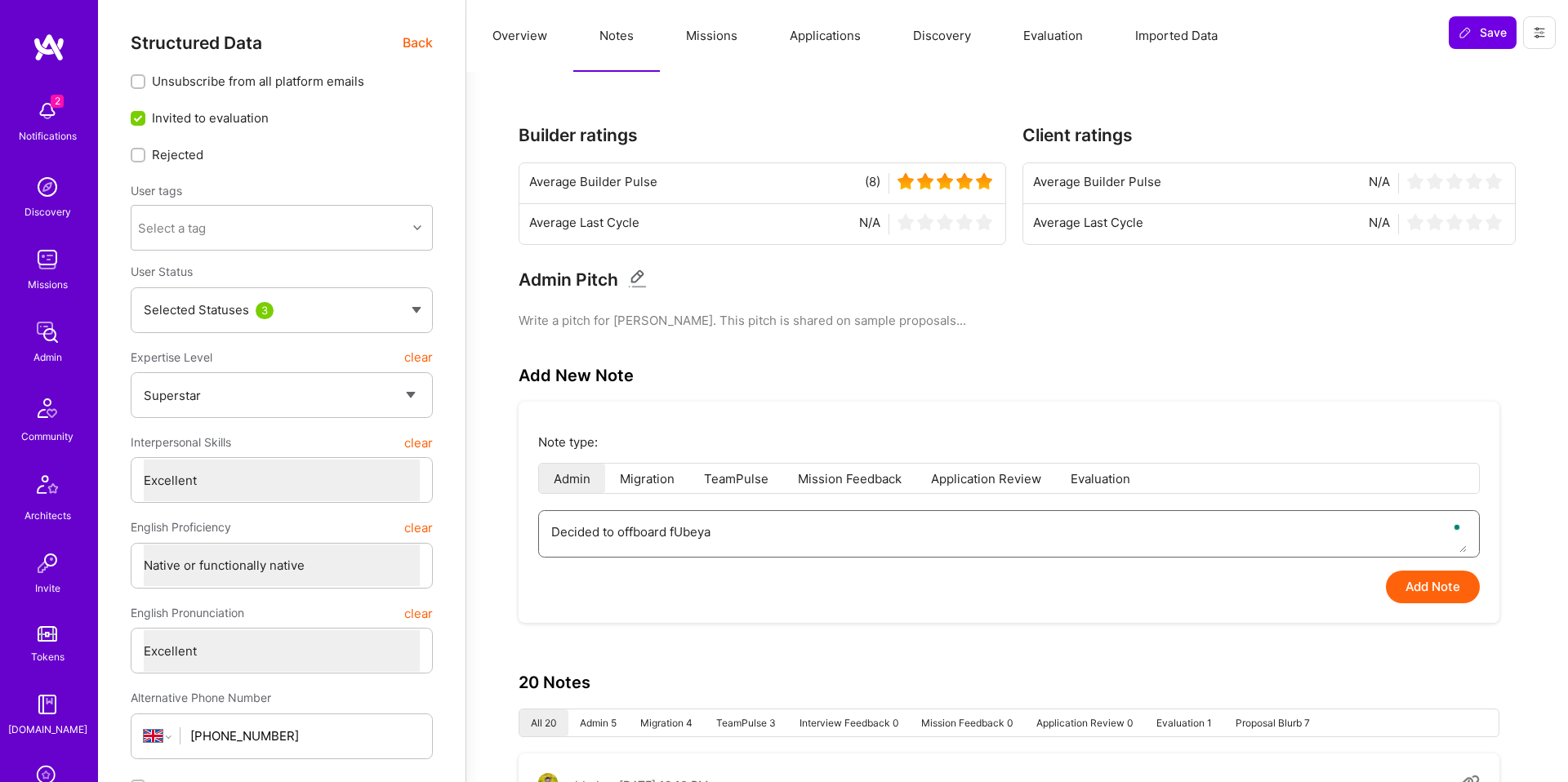
type textarea "Decided to offboard frUbeya"
type textarea "x"
type textarea "Decided to offboard froUbeya"
type textarea "x"
type textarea "Decided to offboard fromUbeya"
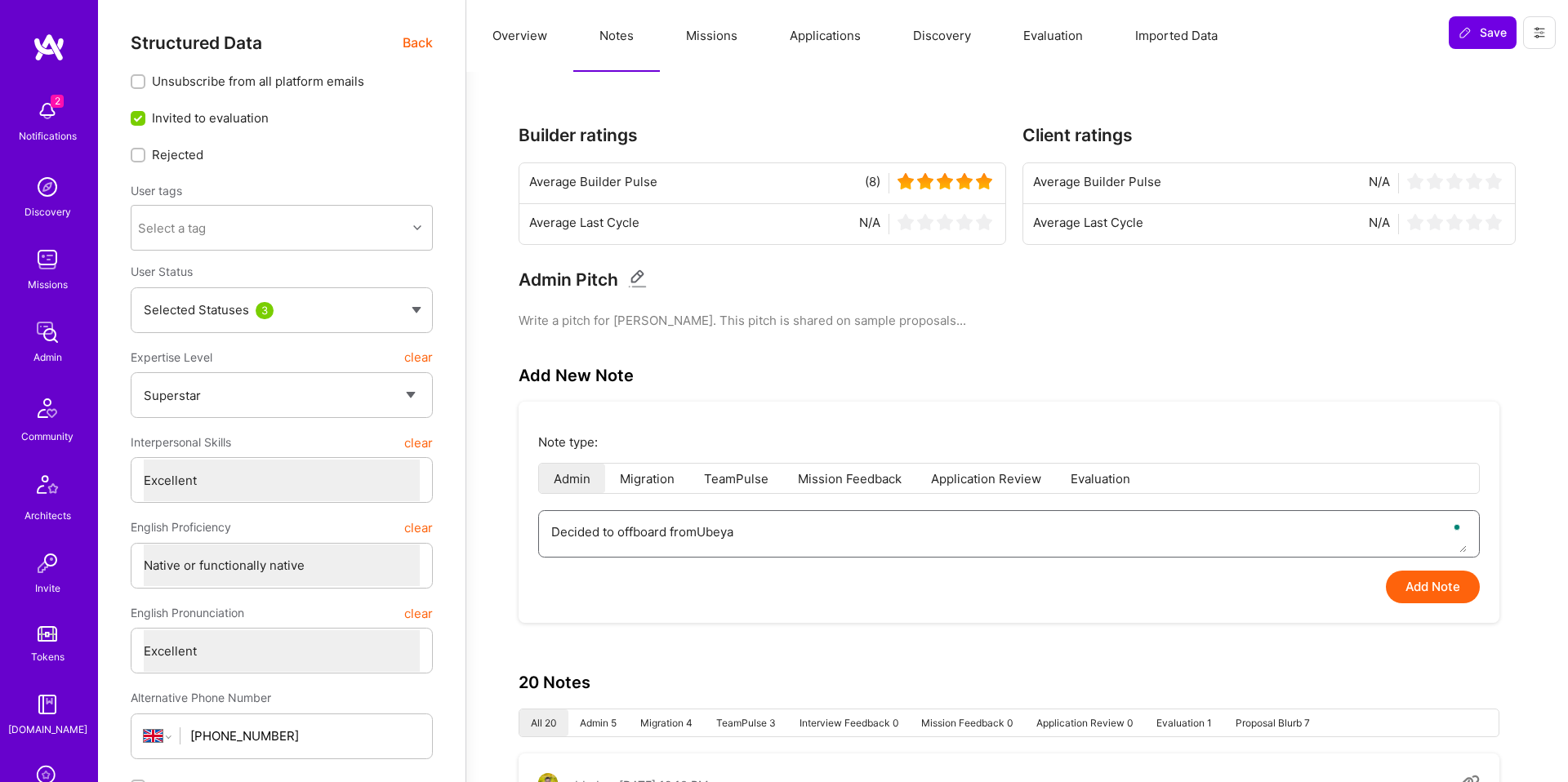
type textarea "x"
type textarea "Decided to offboard from [GEOGRAPHIC_DATA]"
type textarea "x"
type textarea "Decided to offboard from [GEOGRAPHIC_DATA]"
type textarea "x"
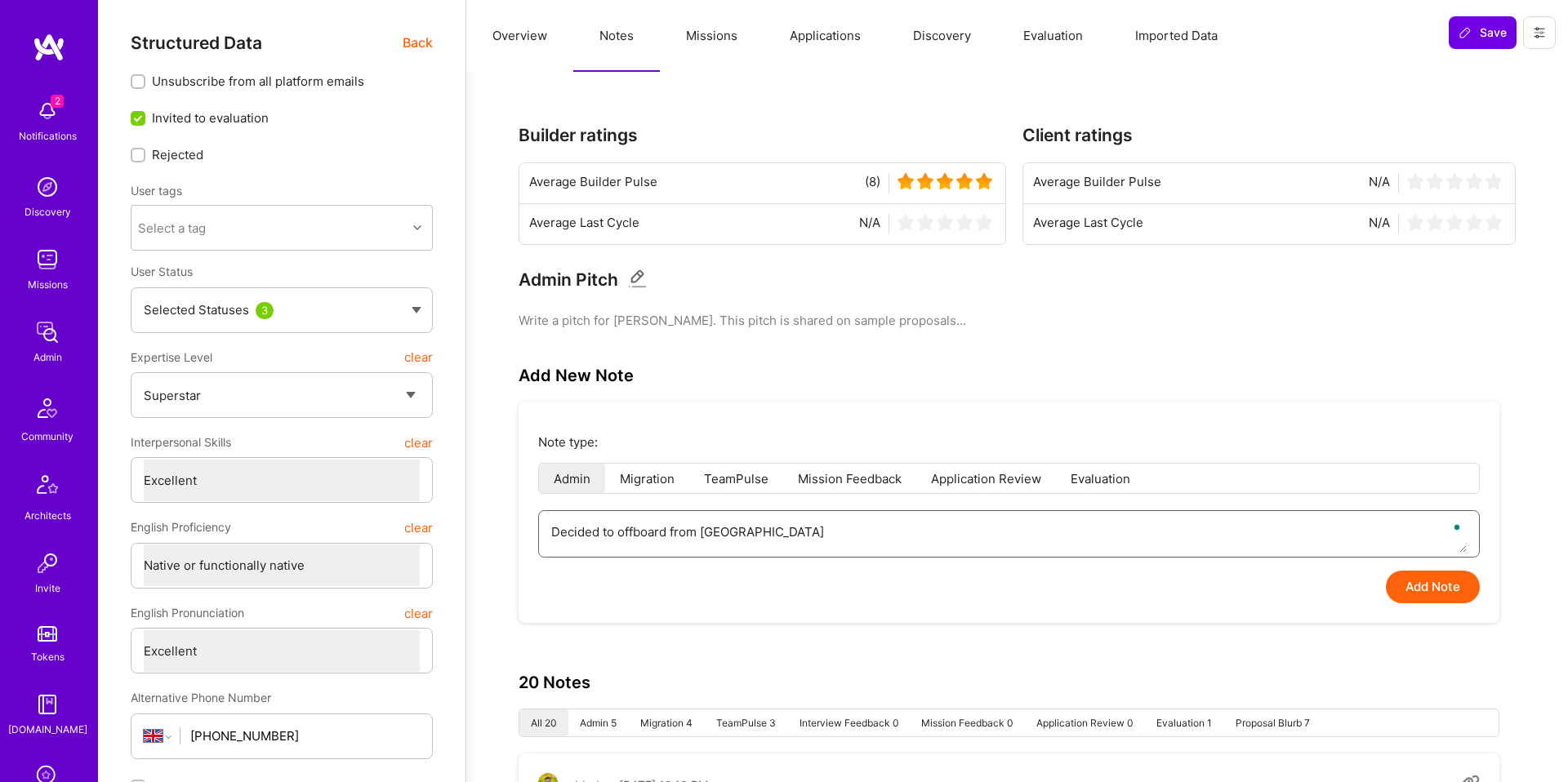
type textarea "Decided to offboard from [GEOGRAPHIC_DATA] -"
type textarea "x"
type textarea "Decided to offboard from [GEOGRAPHIC_DATA] -"
type textarea "x"
type textarea "Decided to offboard from [GEOGRAPHIC_DATA] -"
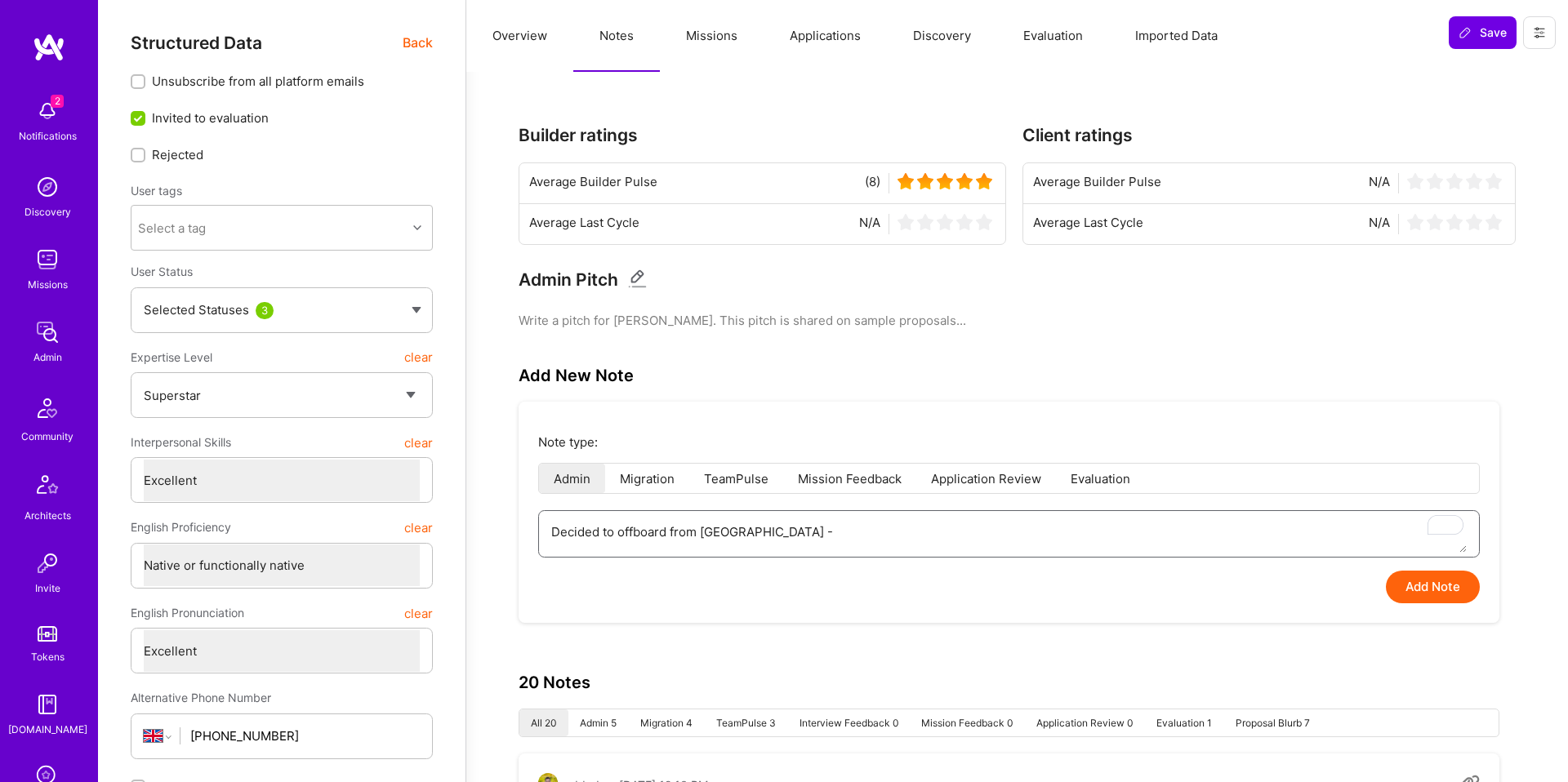
type textarea "x"
type textarea "Decided to offboard from [GEOGRAPHIC_DATA]"
type textarea "x"
type textarea "Decided to offboard from [GEOGRAPHIC_DATA] b"
type textarea "x"
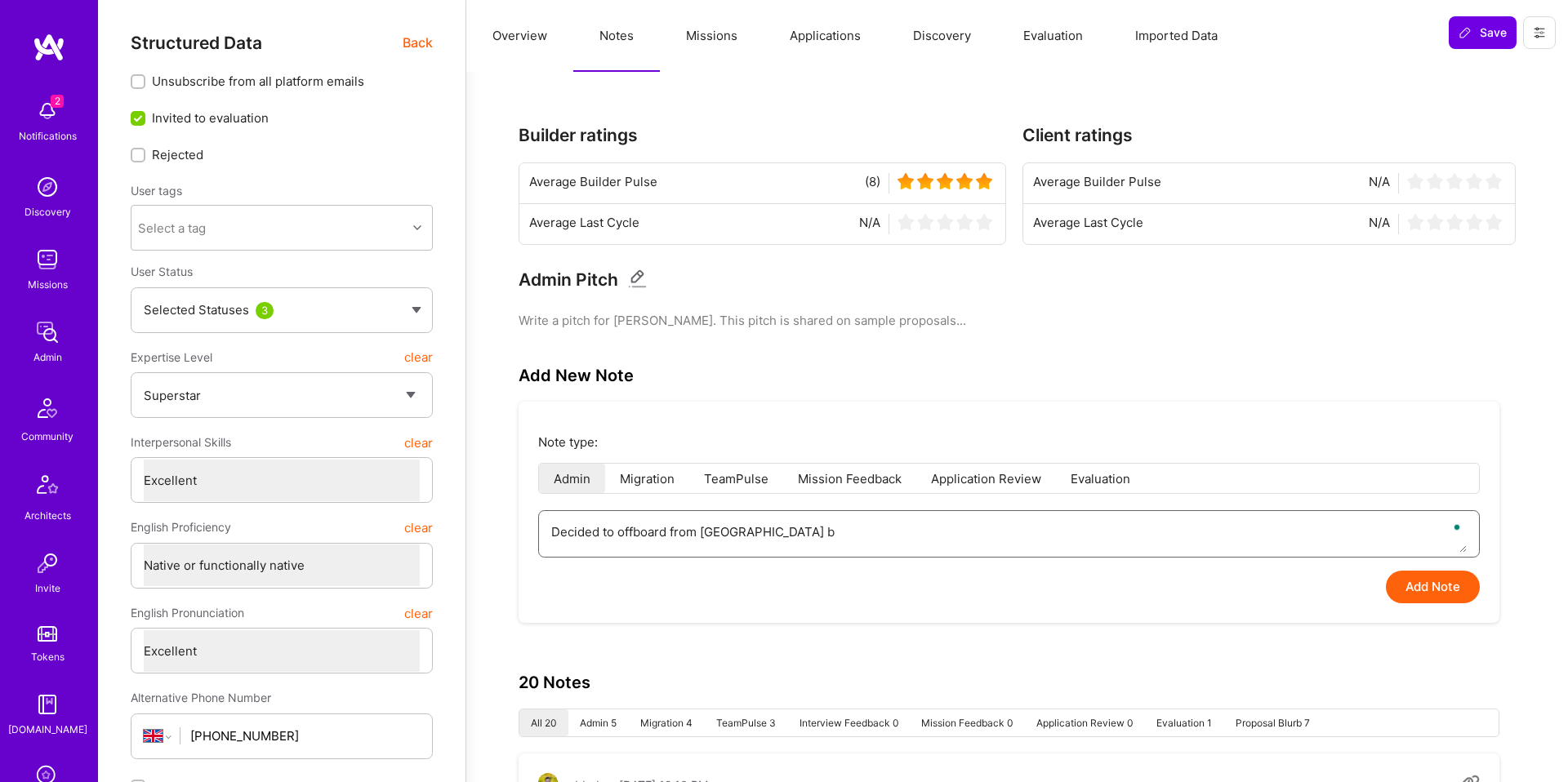
type textarea "Decided to offboard from [GEOGRAPHIC_DATA] be"
type textarea "x"
type textarea "Decided to offboard from Ubeya bec"
type textarea "x"
type textarea "Decided to offboard from Ubeya beca"
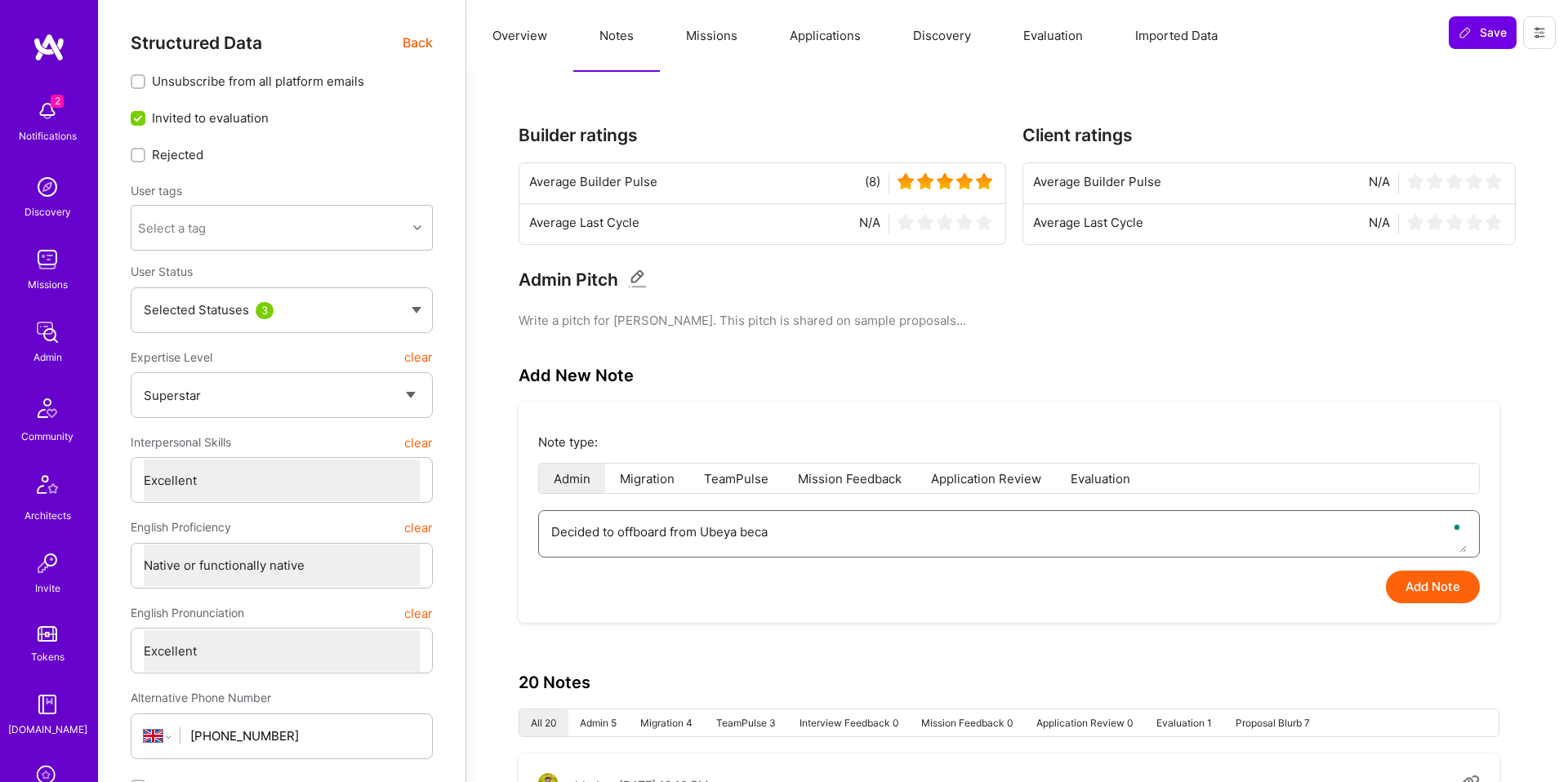
type textarea "x"
type textarea "Decided to offboard from Ubeya becai"
type textarea "x"
type textarea "Decided to offboard from [PERSON_NAME]"
type textarea "x"
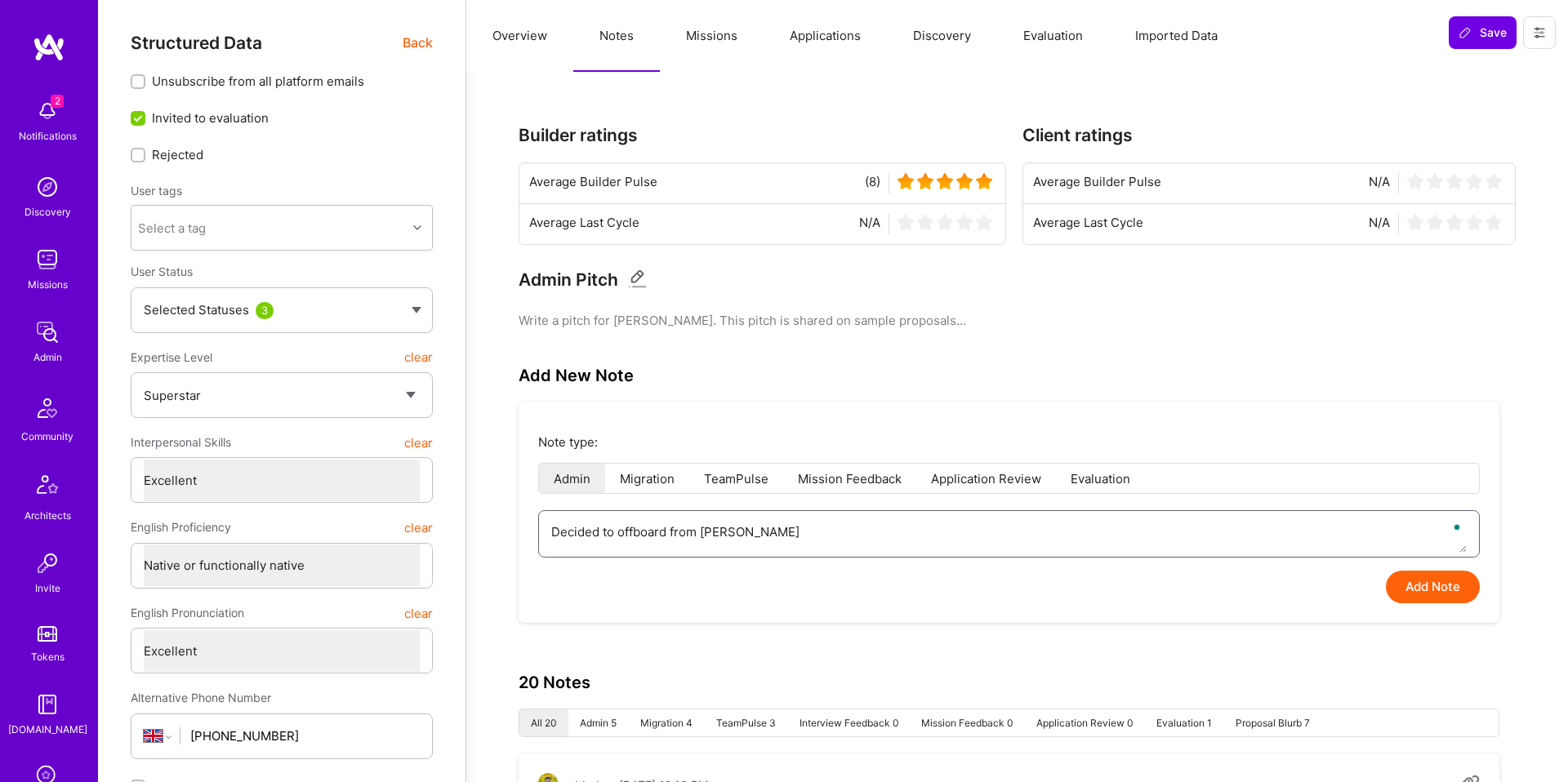
type textarea "Decided to offboard from Ubeya becai"
type textarea "x"
type textarea "Decided to offboard from Ubeya beca"
type textarea "x"
type textarea "Decided to offboard from Ubeya becau"
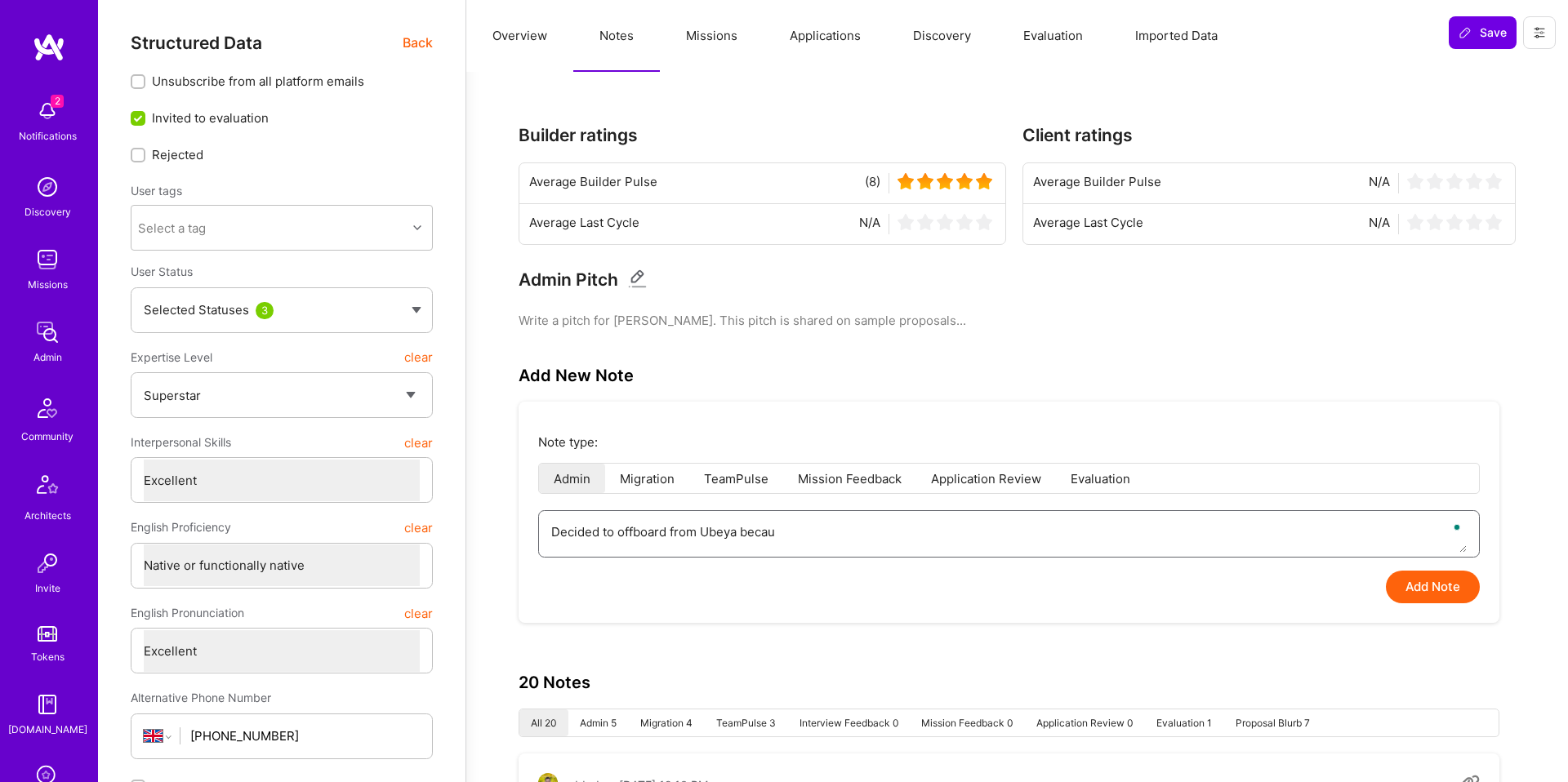
type textarea "x"
type textarea "Decided to offboard from [GEOGRAPHIC_DATA] because"
type textarea "x"
type textarea "Decided to offboard from [GEOGRAPHIC_DATA] because"
type textarea "x"
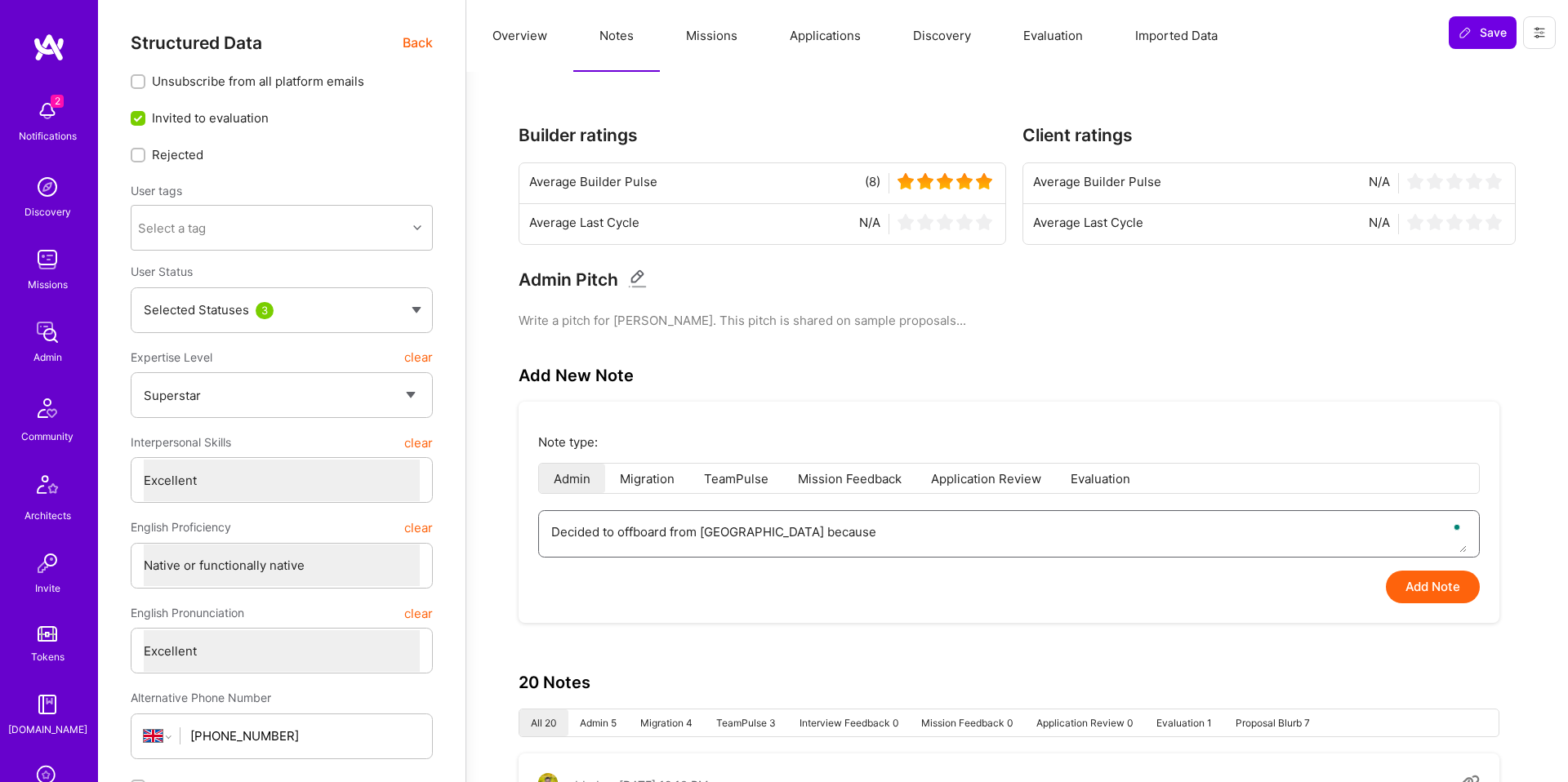
type textarea "Decided to offboard from [GEOGRAPHIC_DATA] because t"
type textarea "x"
type textarea "Decided to offboard from [GEOGRAPHIC_DATA] because th"
type textarea "x"
type textarea "Decided to offboard from [GEOGRAPHIC_DATA] because the"
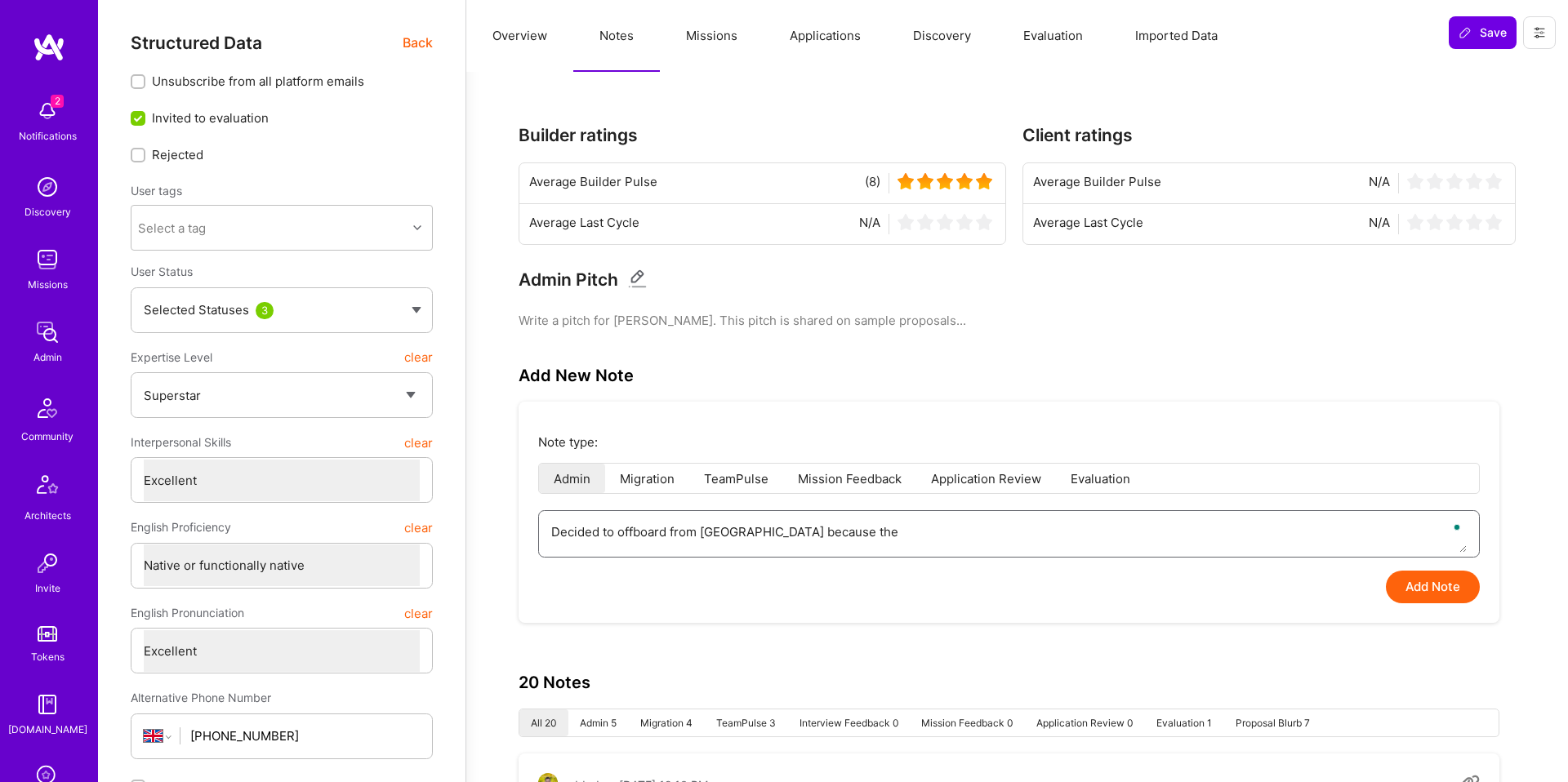
type textarea "x"
type textarea "Decided to offboard from [GEOGRAPHIC_DATA] because they"
type textarea "x"
type textarea "Decided to offboard from [GEOGRAPHIC_DATA] because they"
type textarea "x"
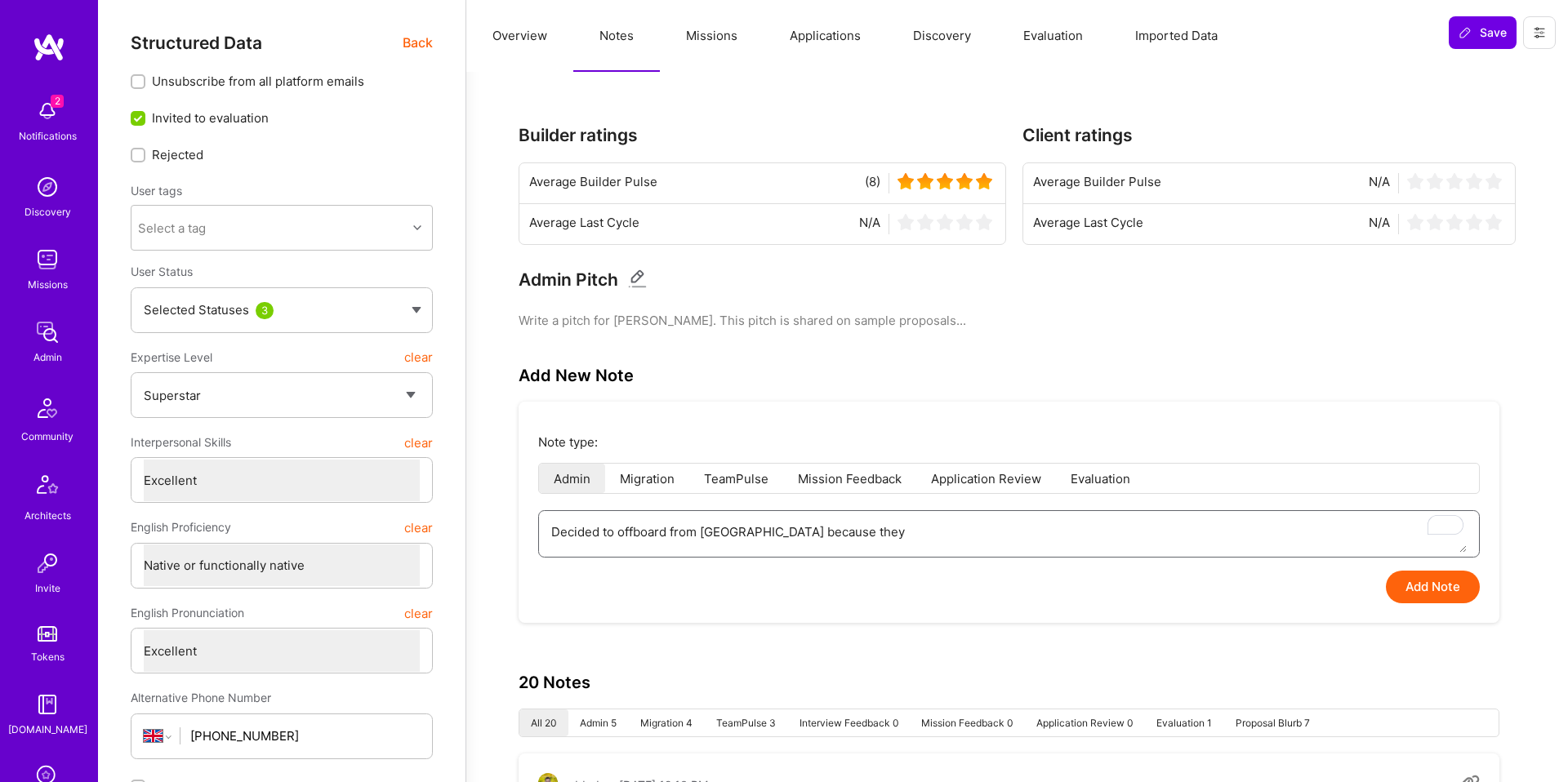
type textarea "Decided to offboard from [GEOGRAPHIC_DATA] because they m"
type textarea "x"
type textarea "Decided to offboard from [GEOGRAPHIC_DATA] because they mc"
type textarea "x"
type textarea "Decided to offboard from [GEOGRAPHIC_DATA] because they m"
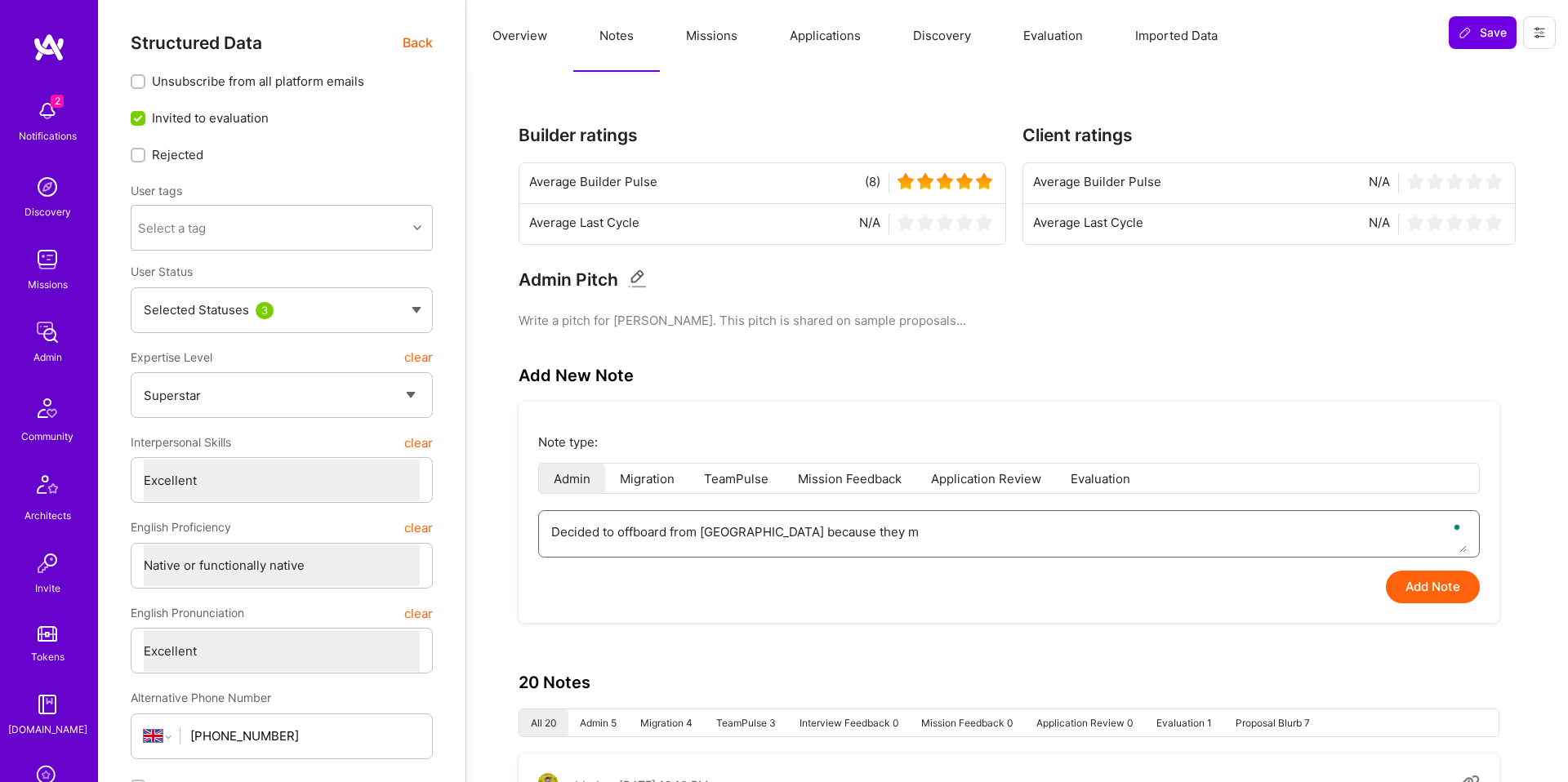
type textarea "x"
type textarea "Decided to offboard from [GEOGRAPHIC_DATA] because they mi"
type textarea "x"
type textarea "Decided to offboard from [GEOGRAPHIC_DATA] because they micr"
type textarea "x"
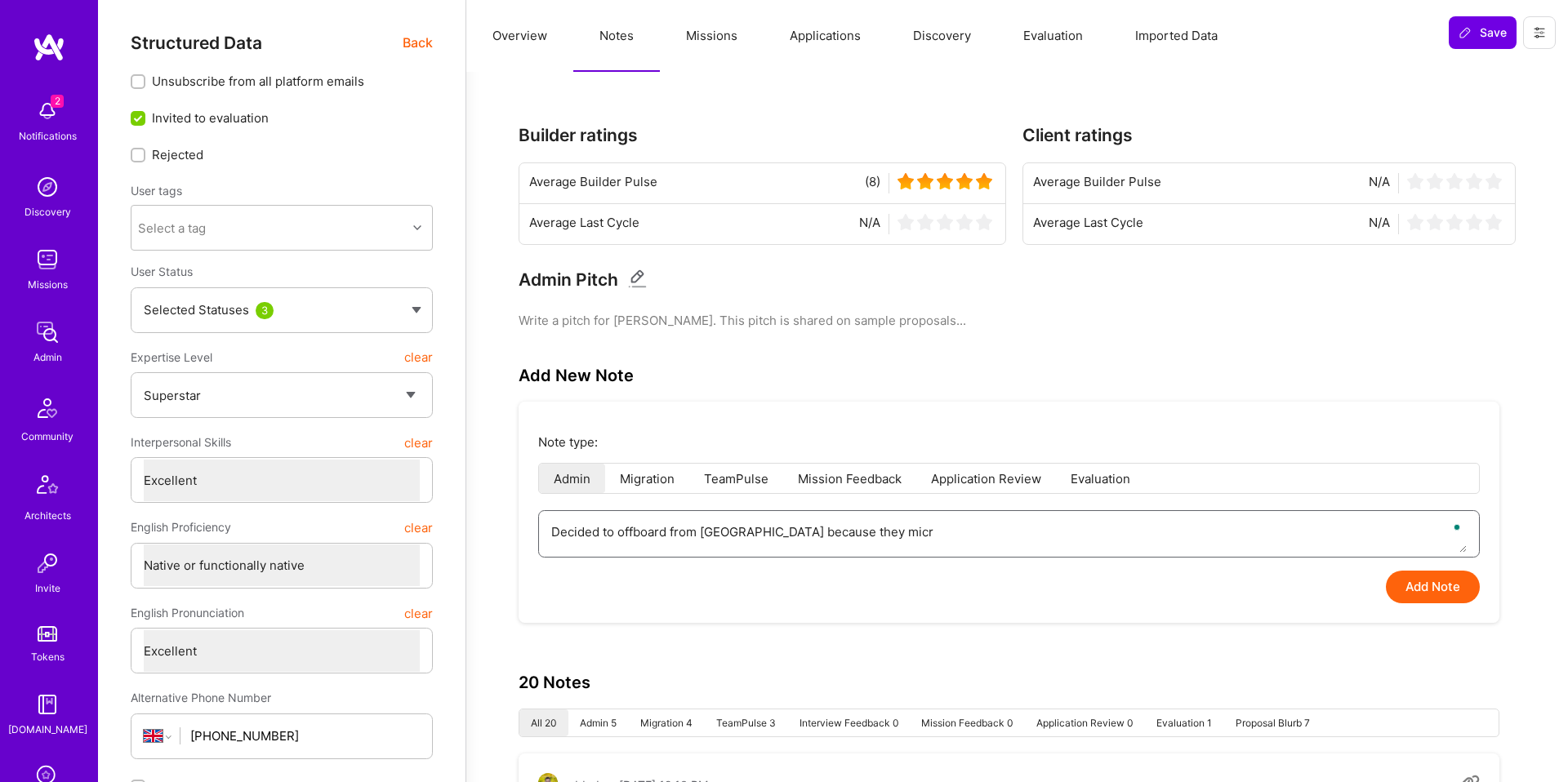
type textarea "Decided to offboard from [GEOGRAPHIC_DATA] because they micro"
type textarea "x"
type textarea "Decided to offboard from [GEOGRAPHIC_DATA] because they microma"
type textarea "x"
type textarea "Decided to offboard from [GEOGRAPHIC_DATA] because they microman"
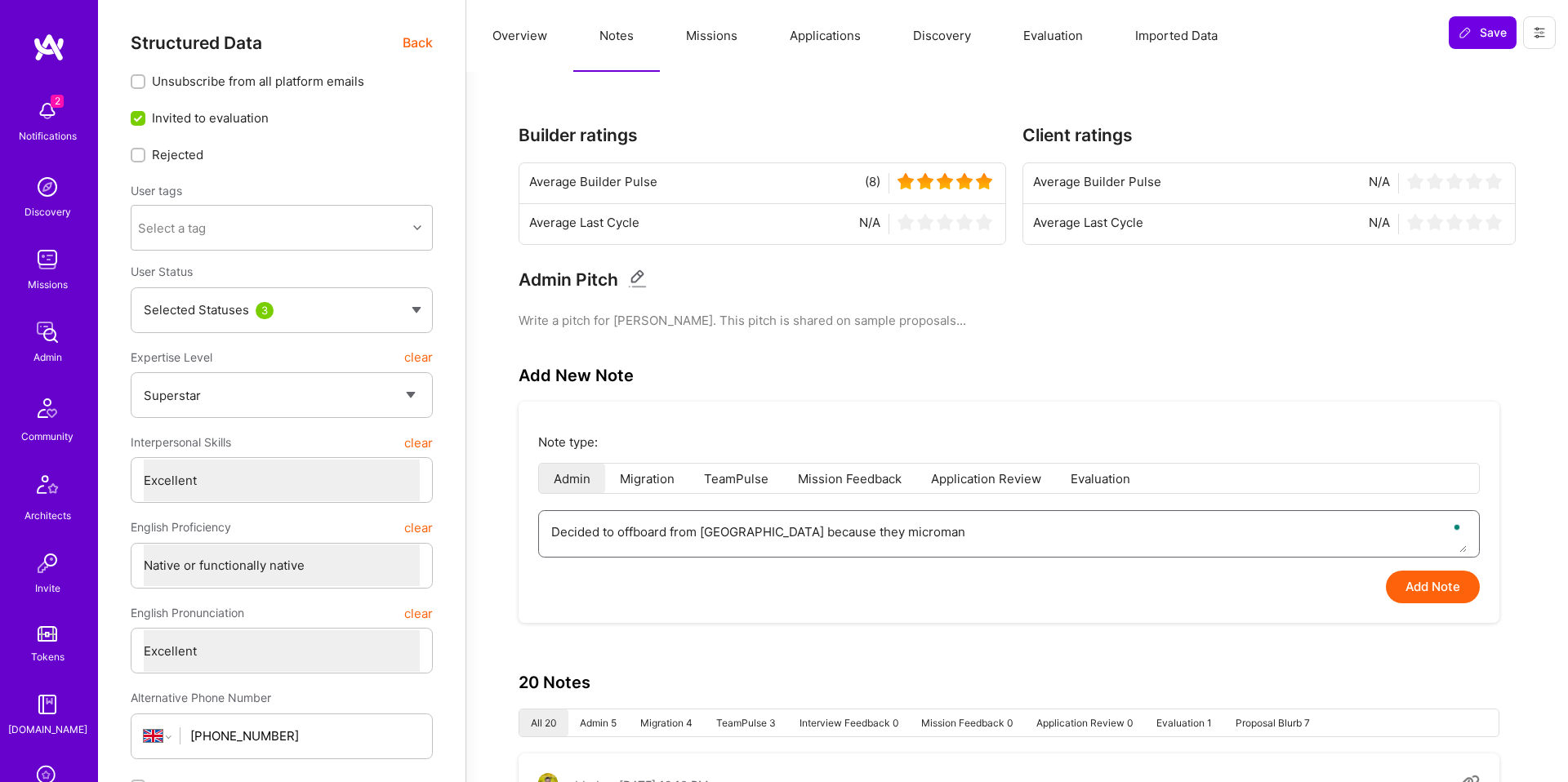
type textarea "x"
type textarea "Decided to offboard from [GEOGRAPHIC_DATA] because they micromana"
type textarea "x"
type textarea "Decided to offboard from [GEOGRAPHIC_DATA] because they micromanag"
type textarea "x"
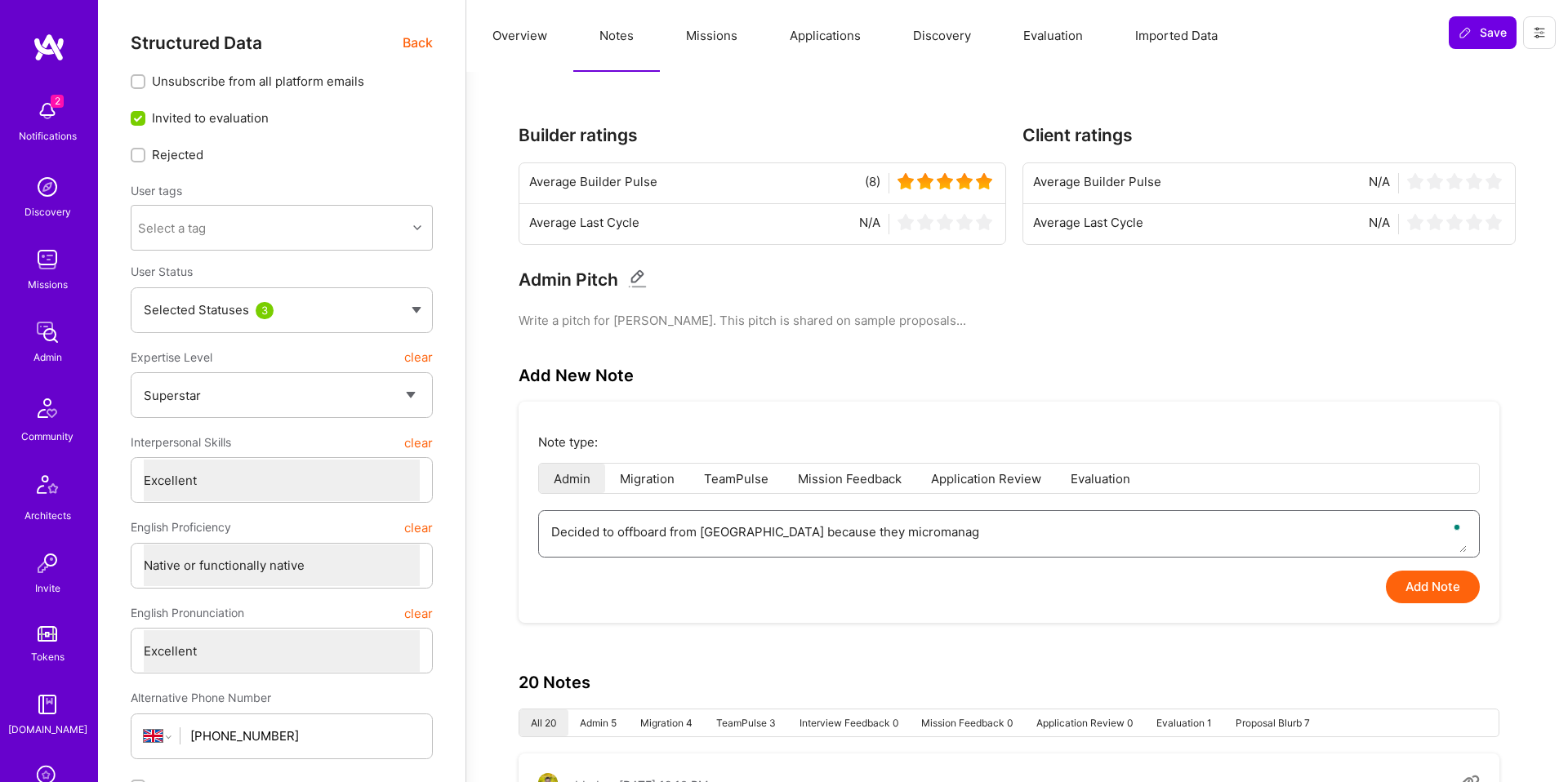
type textarea "Decided to offboard from [GEOGRAPHIC_DATA] because they micromanage"
type textarea "x"
type textarea "Decided to offboard from [GEOGRAPHIC_DATA] because they micromanaged"
type textarea "x"
type textarea "Decided to offboard from [GEOGRAPHIC_DATA] because they micromanaged"
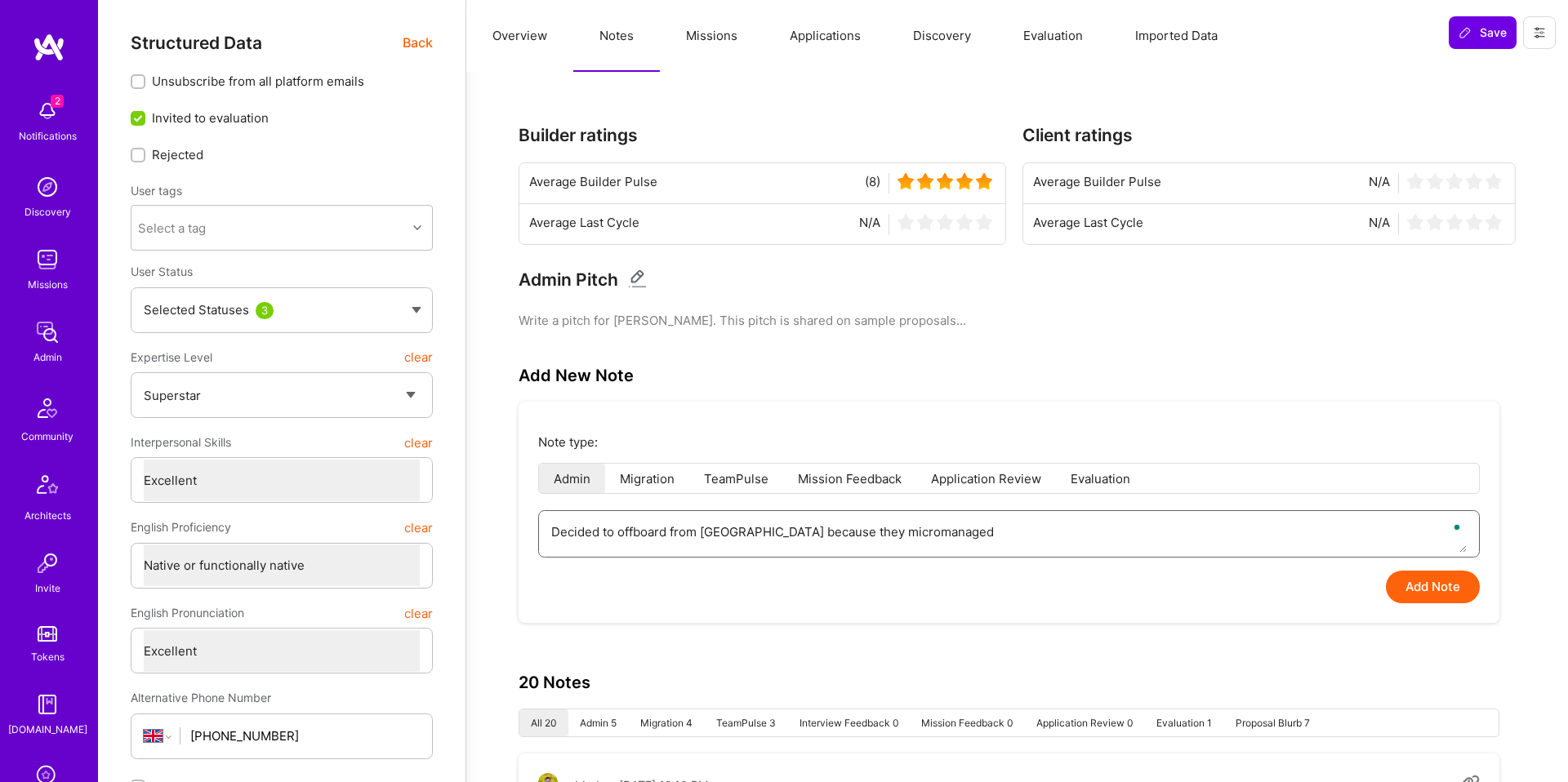
type textarea "x"
type textarea "Decided to offboard from [GEOGRAPHIC_DATA] because they micromanaged h"
type textarea "x"
type textarea "Decided to offboard from [GEOGRAPHIC_DATA] because they micromanaged hi"
type textarea "x"
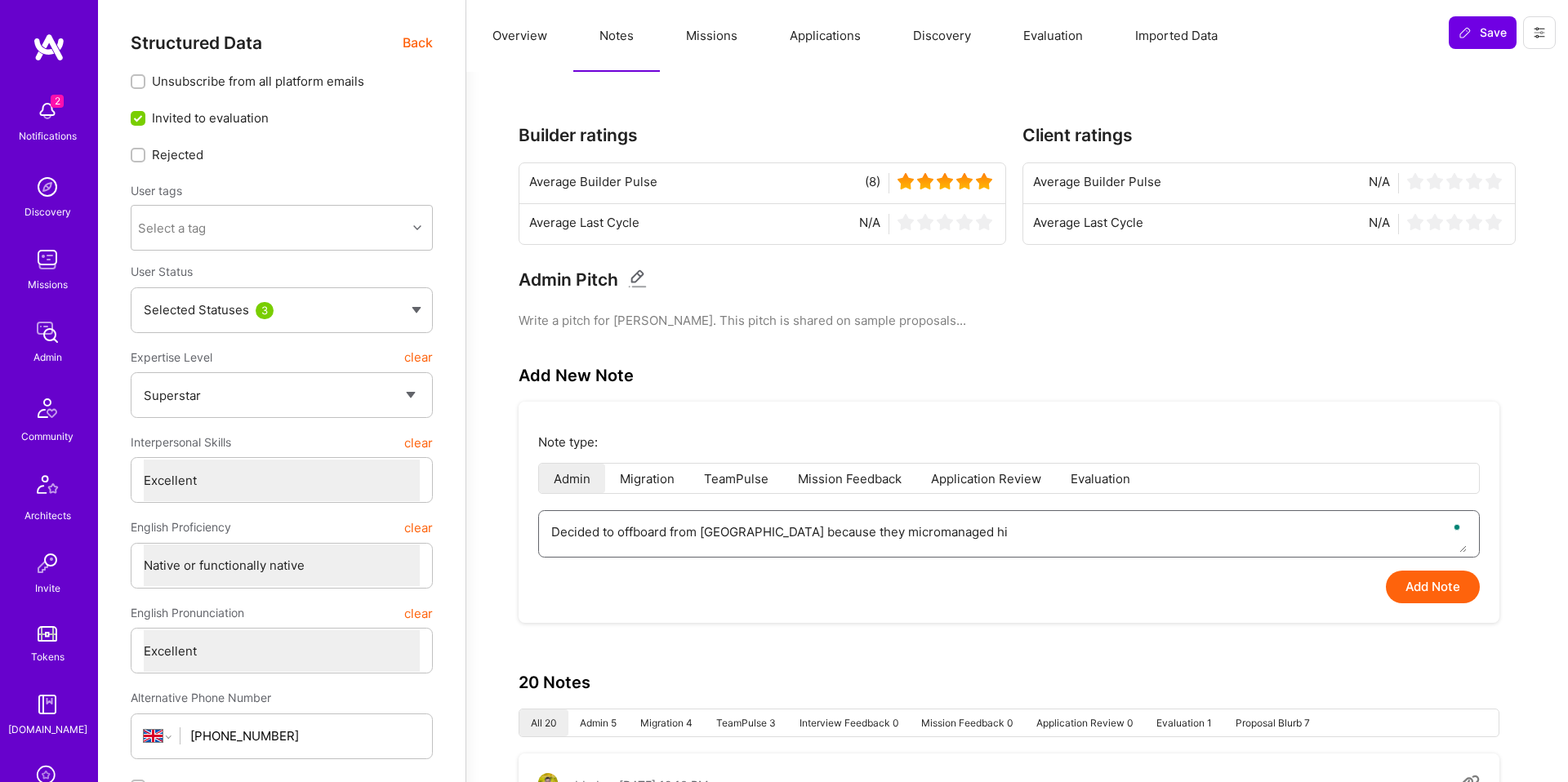
type textarea "Decided to offboard from [GEOGRAPHIC_DATA] because they micromanaged him"
type textarea "x"
type textarea "Decided to offboard from [GEOGRAPHIC_DATA] because they micromanaged him."
type textarea "x"
type textarea "Hecided to offboard from [GEOGRAPHIC_DATA] because they micromanaged him."
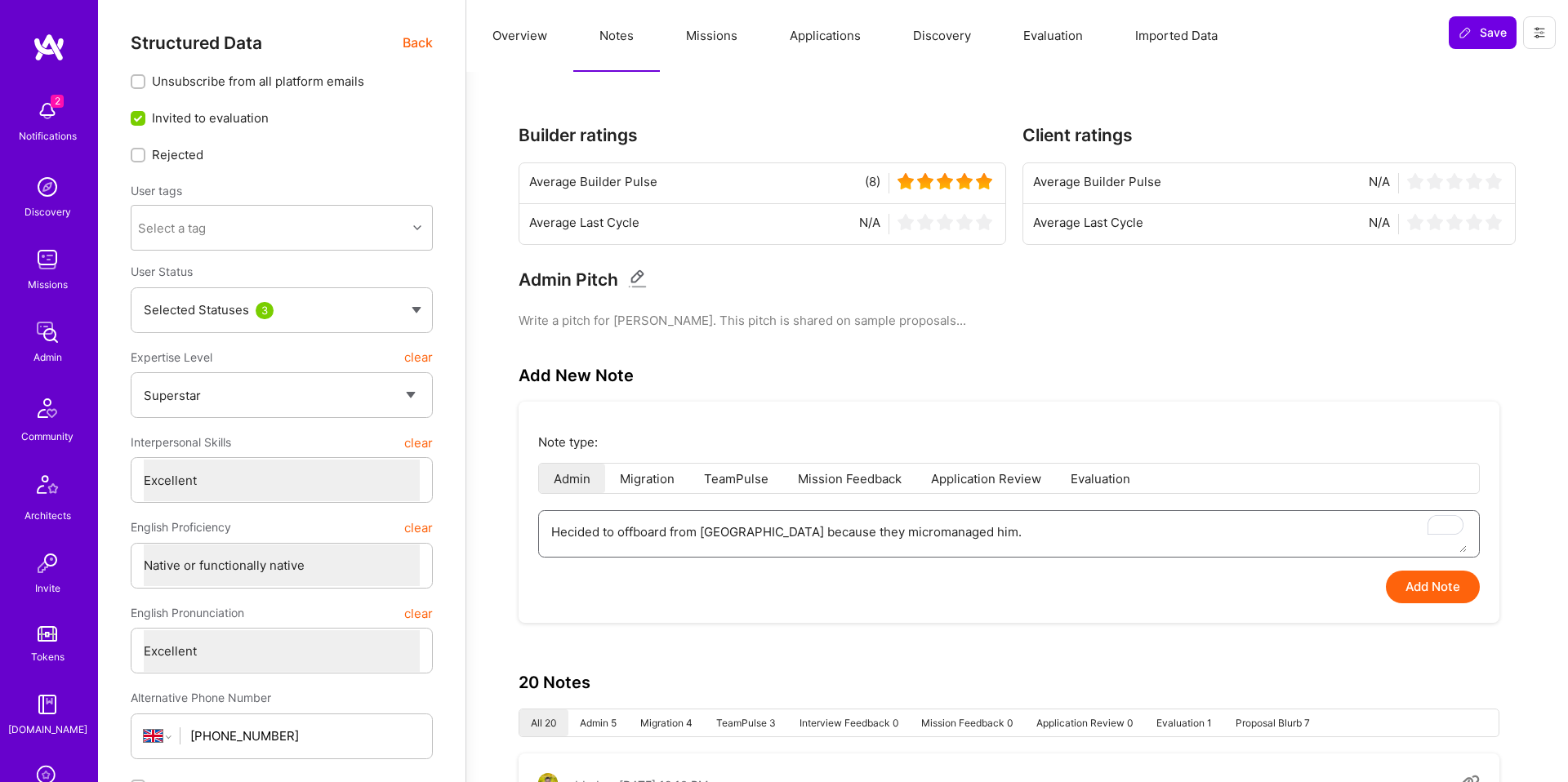
type textarea "x"
type textarea "Heecided to offboard from [GEOGRAPHIC_DATA] because they micromanaged him."
type textarea "x"
type textarea "He ecided to offboard from [GEOGRAPHIC_DATA] because they micromanaged him."
type textarea "x"
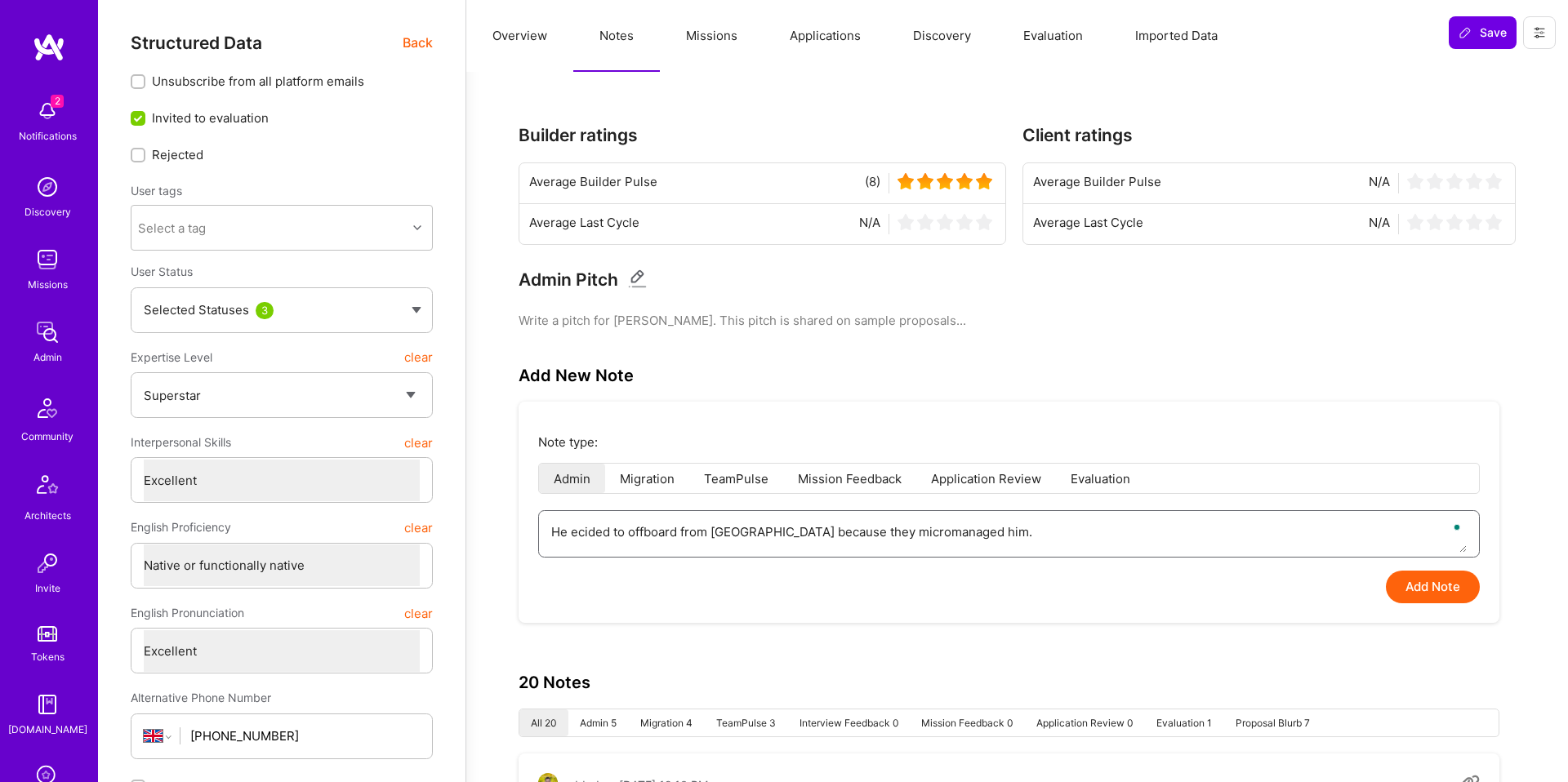
type textarea "He decided to offboard from [GEOGRAPHIC_DATA] because they micromanaged him."
type textarea "x"
type textarea "He decided to offboard from [GEOGRAPHIC_DATA] because they micromanaged him.."
type textarea "x"
click at [1076, 526] on textarea "[Feedback] - He decided to offboard from [GEOGRAPHIC_DATA] after one day, becau…" at bounding box center [1009, 532] width 915 height 42
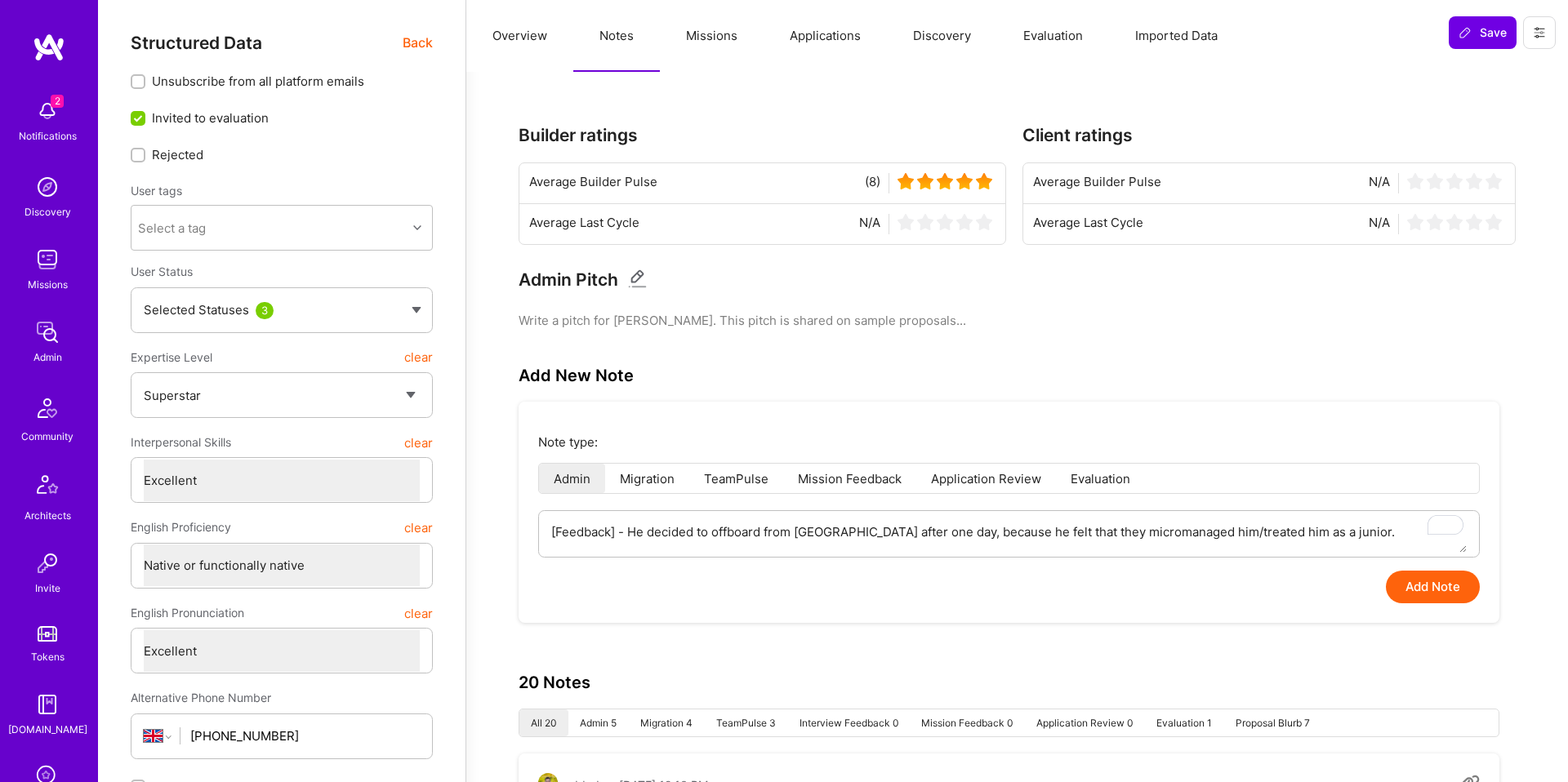
click at [1423, 595] on button "Add Note" at bounding box center [1432, 587] width 94 height 32
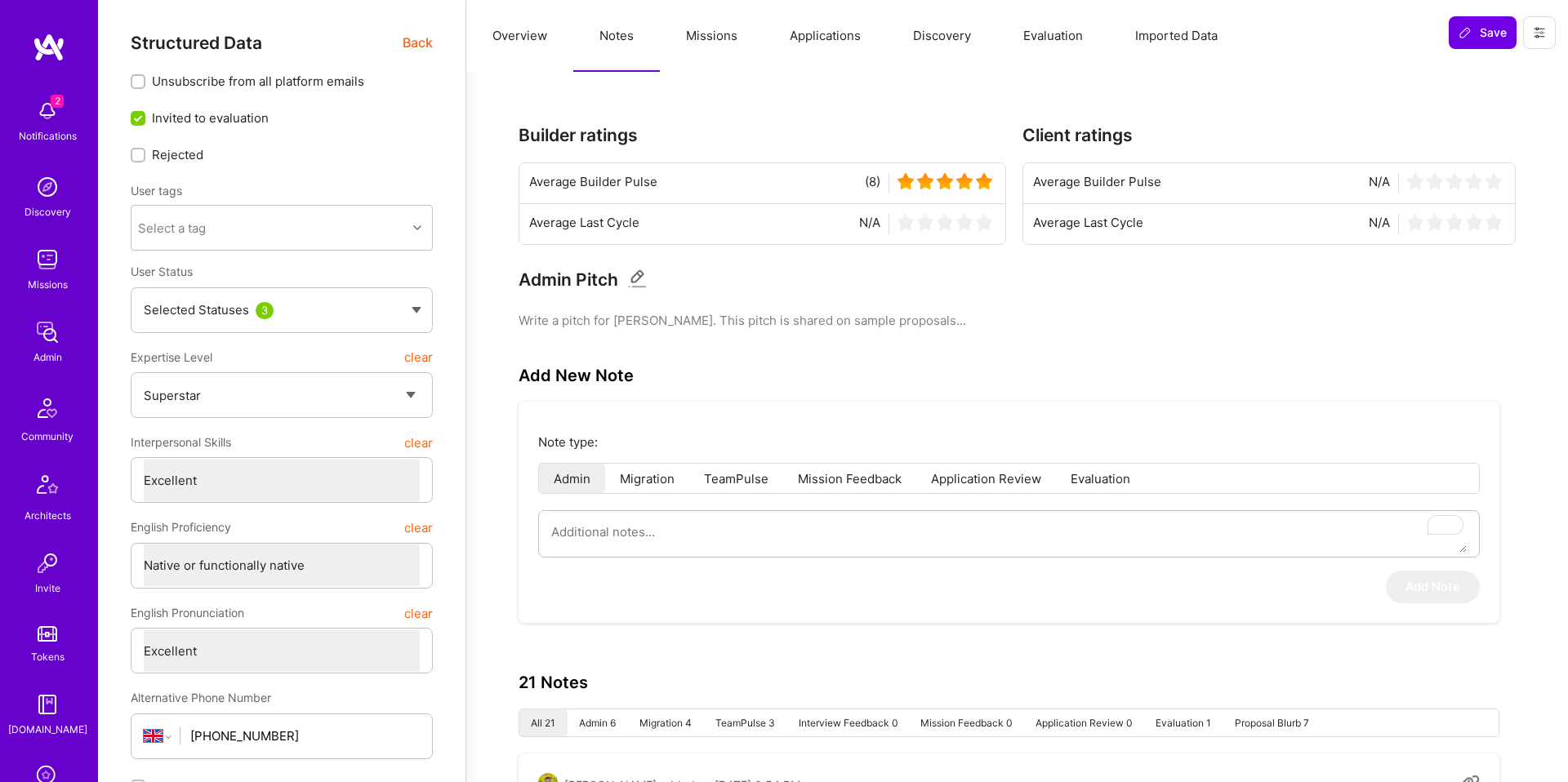
click at [711, 50] on button "Missions" at bounding box center [712, 36] width 103 height 72
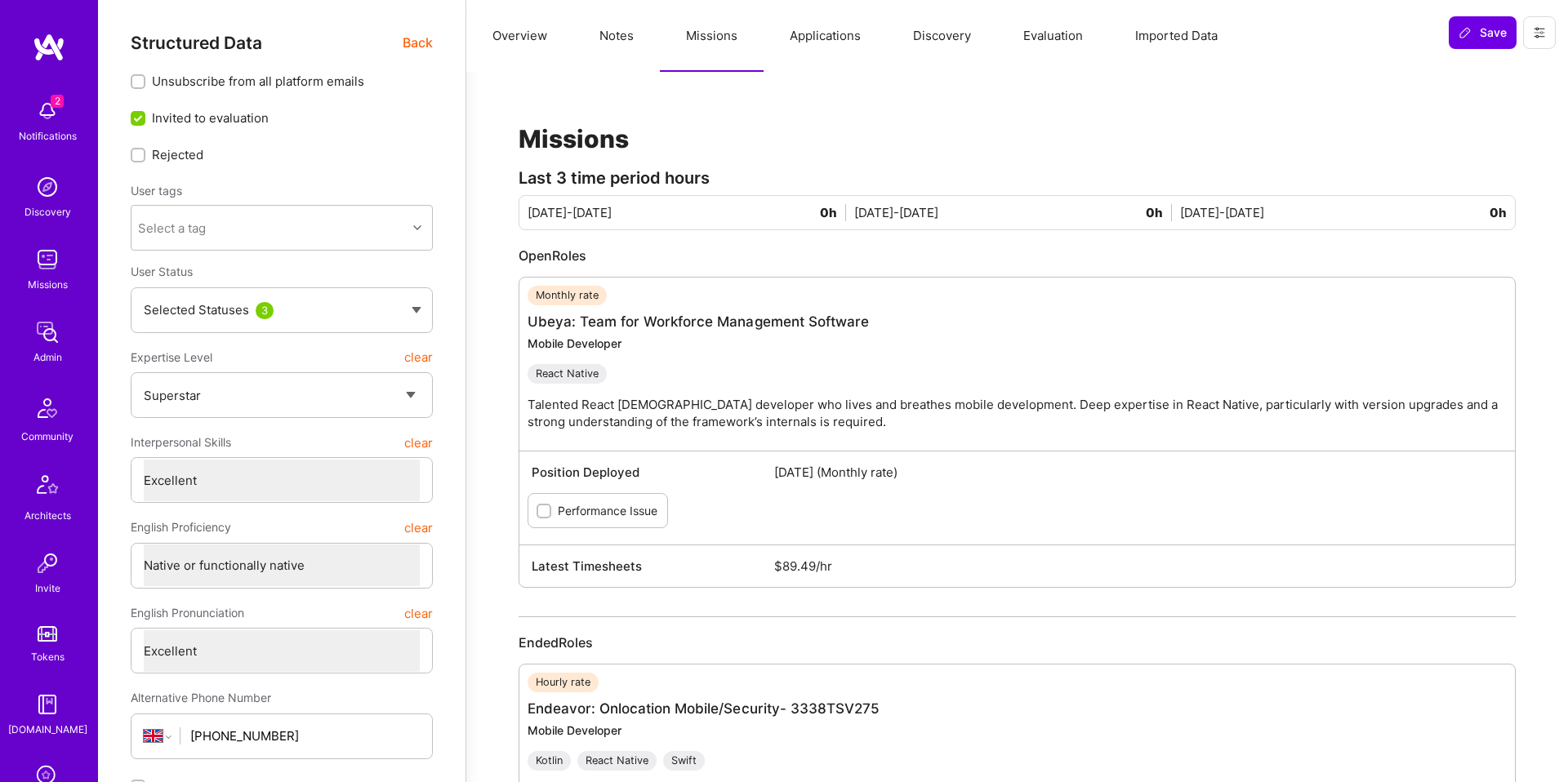
click at [408, 39] on span "Back" at bounding box center [418, 42] width 31 height 20
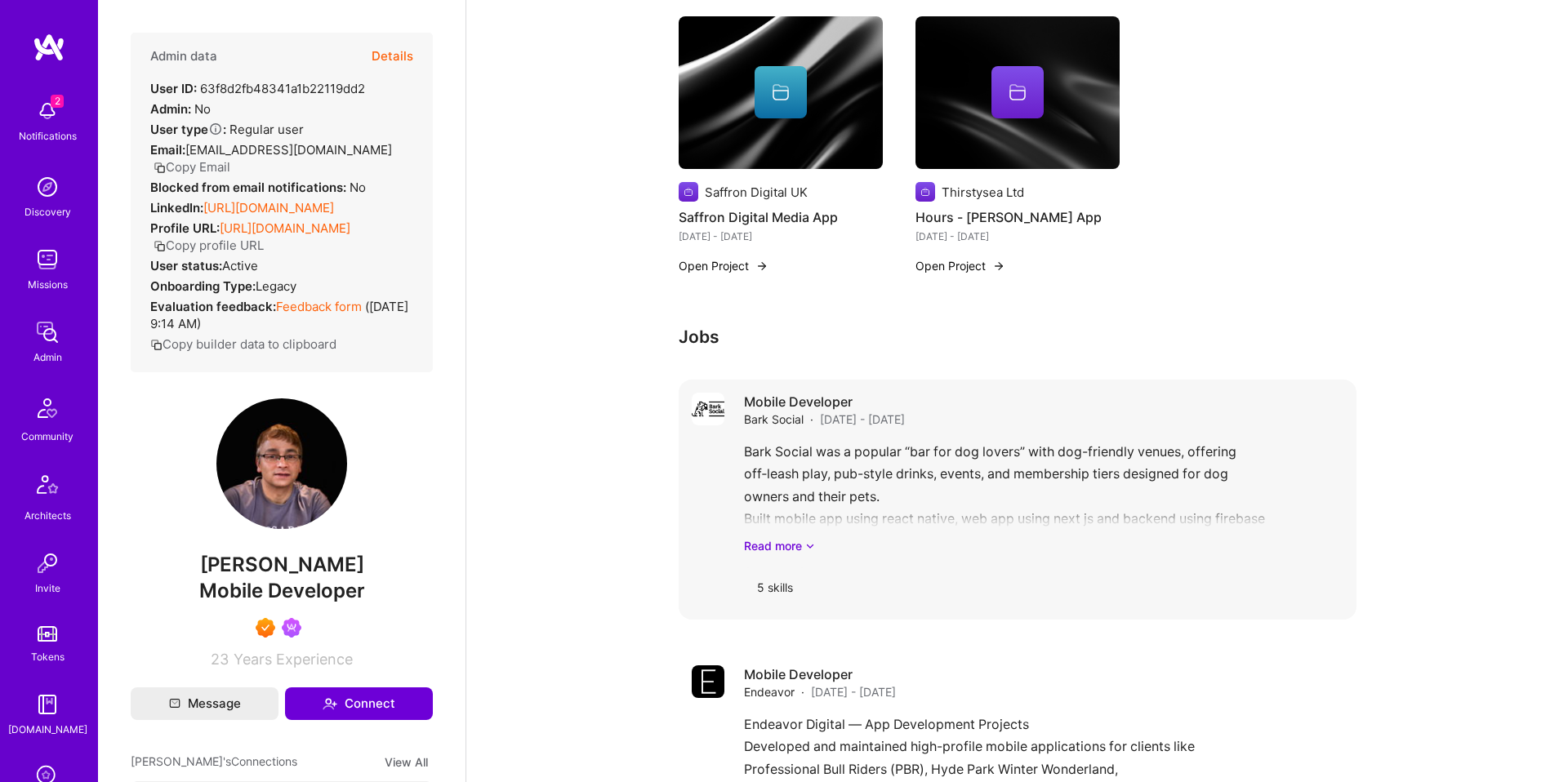
scroll to position [1303, 0]
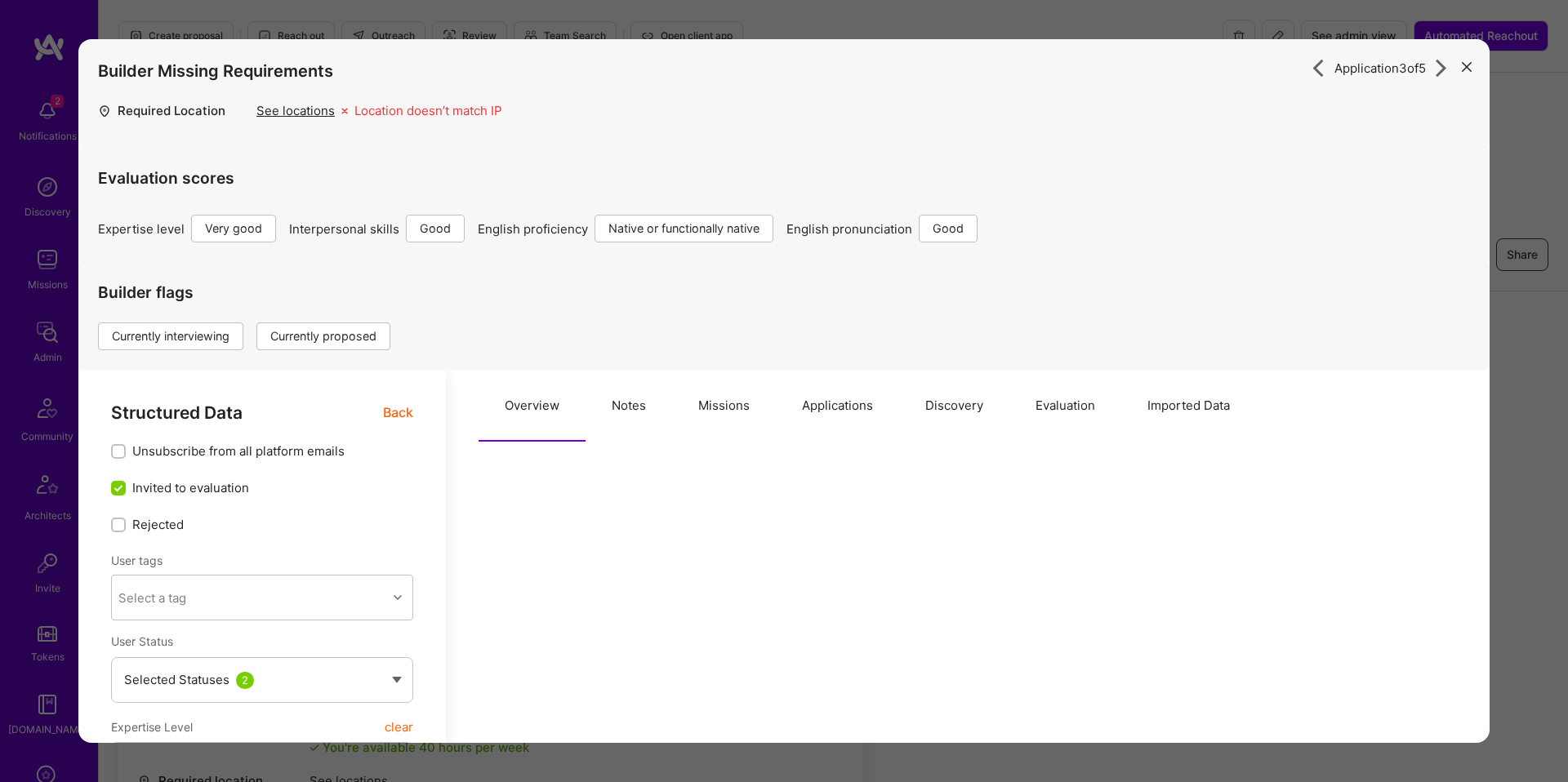
select select "5"
select select "4"
select select "7"
select select "6"
select select "UA"
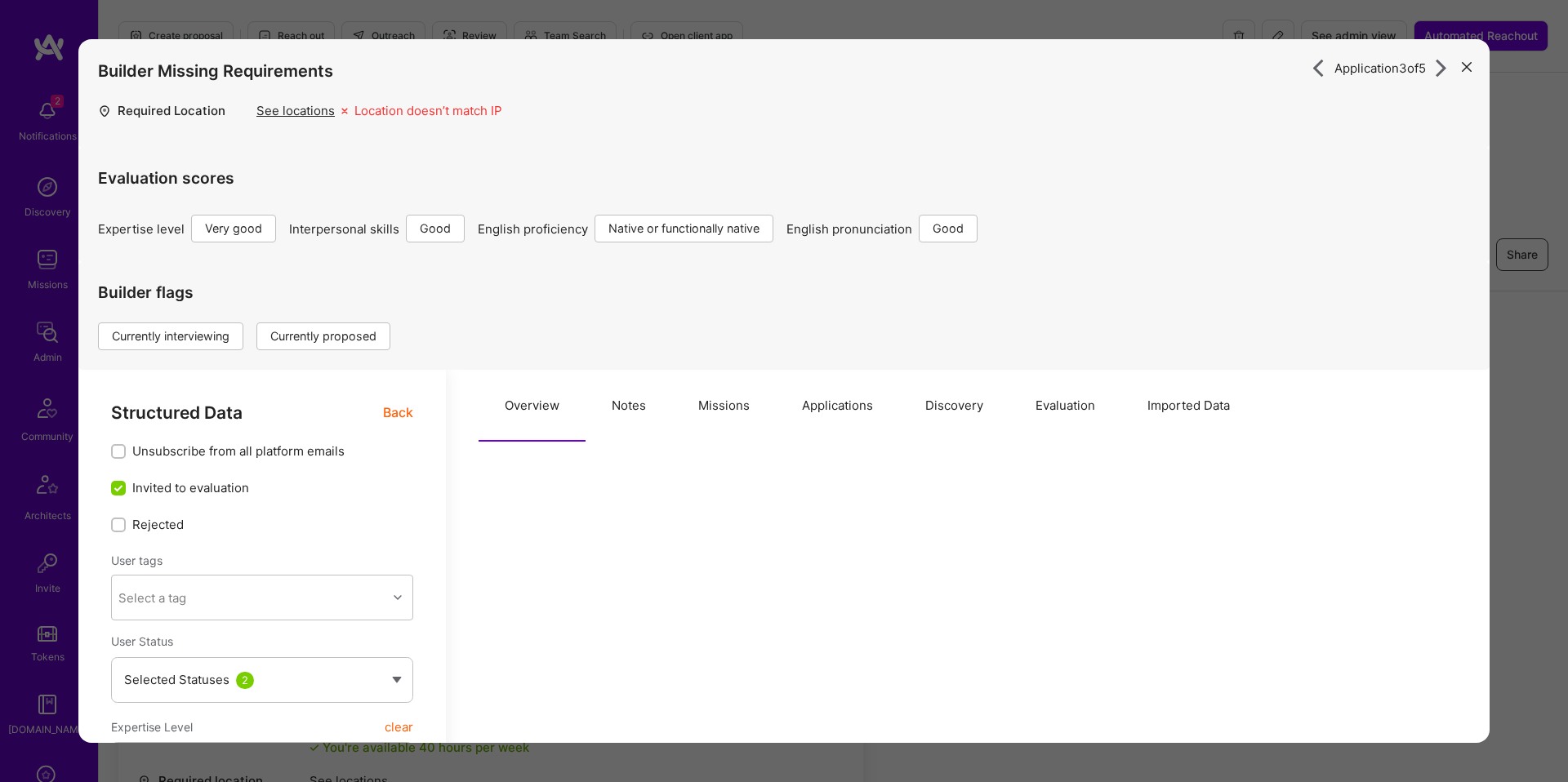
select select "Right Now"
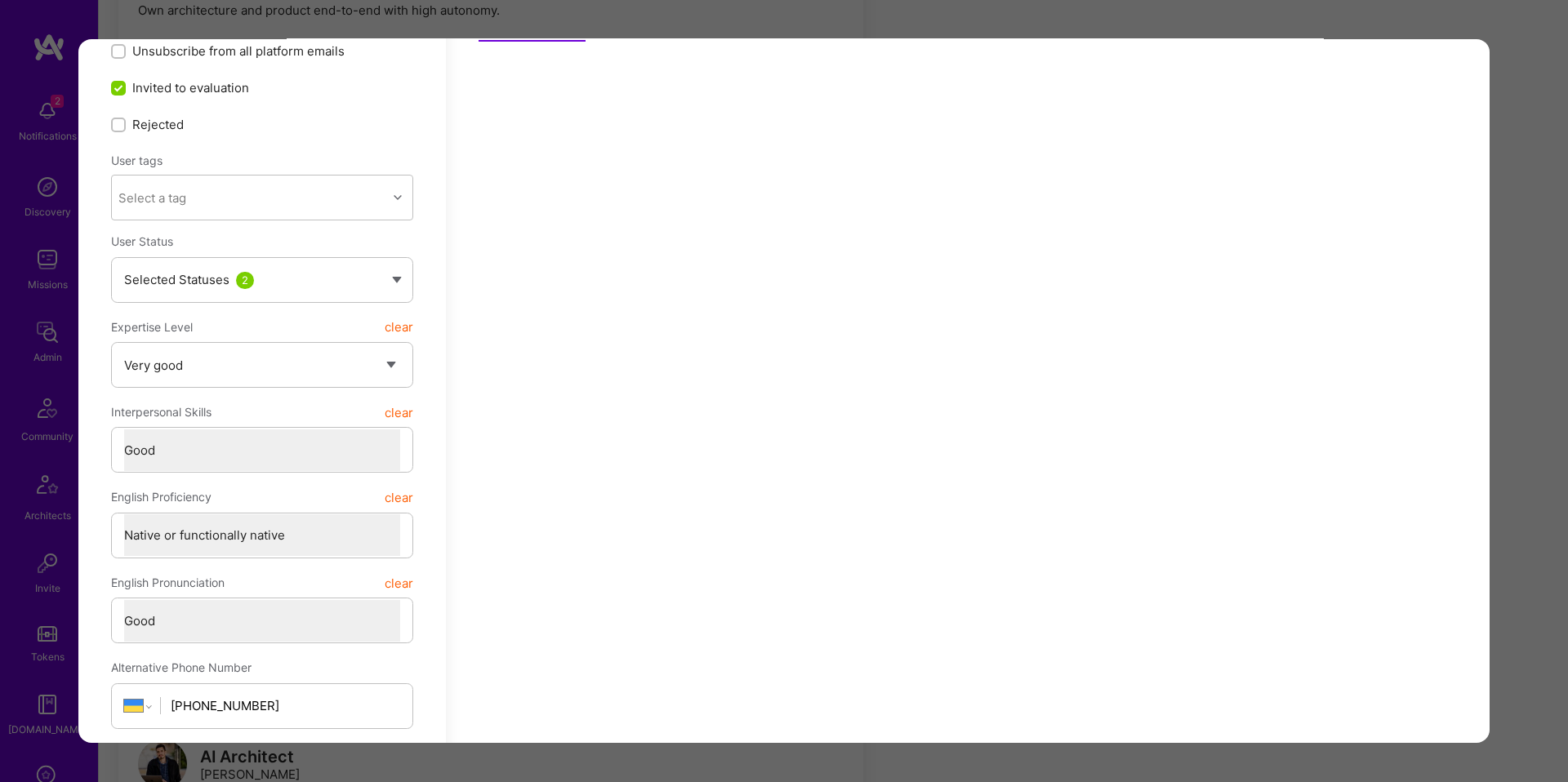
scroll to position [456, 0]
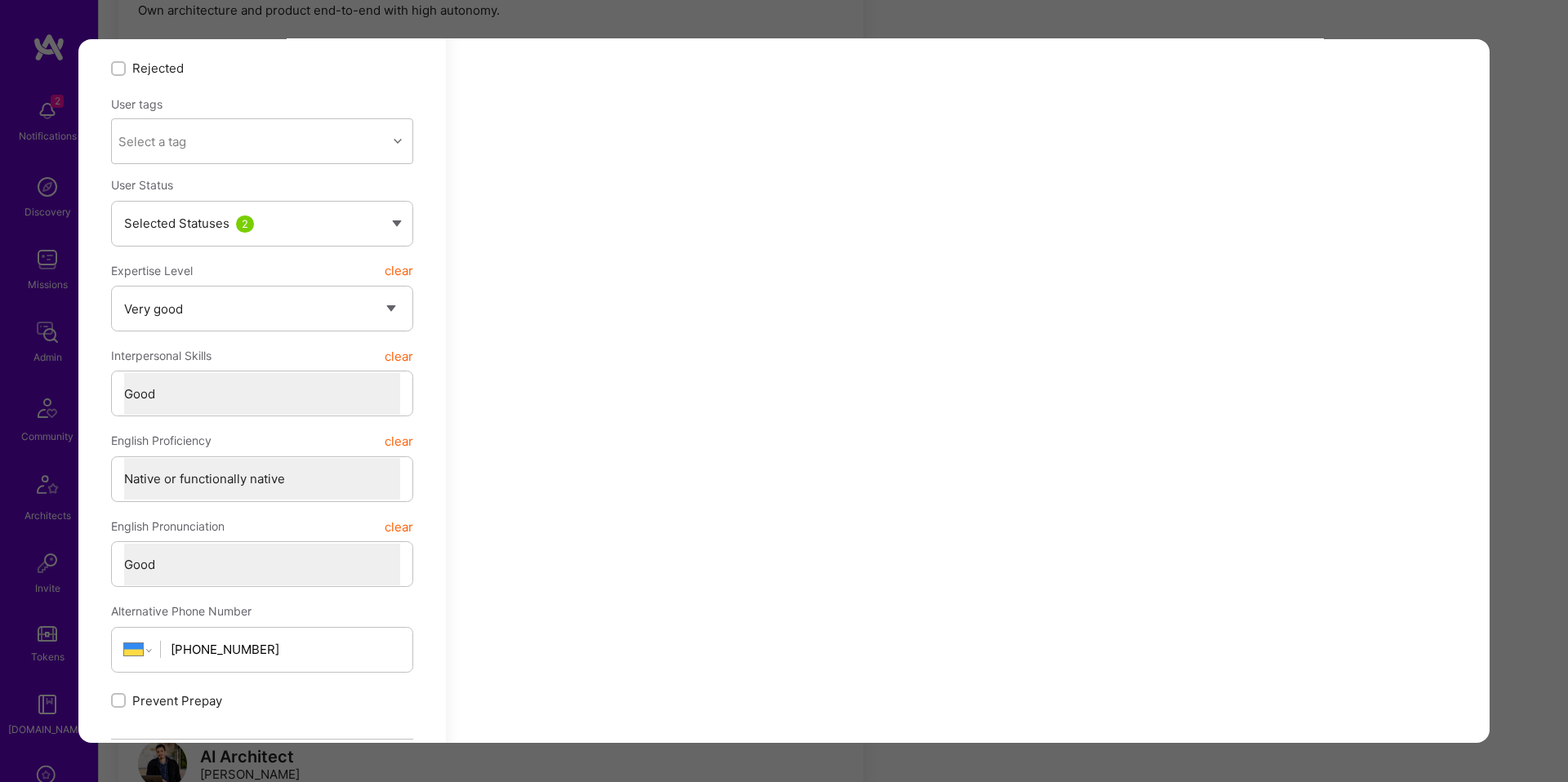
click at [1534, 185] on div "Application 3 of 5 Builder Missing Requirements Required Location See locations…" at bounding box center [784, 391] width 1568 height 782
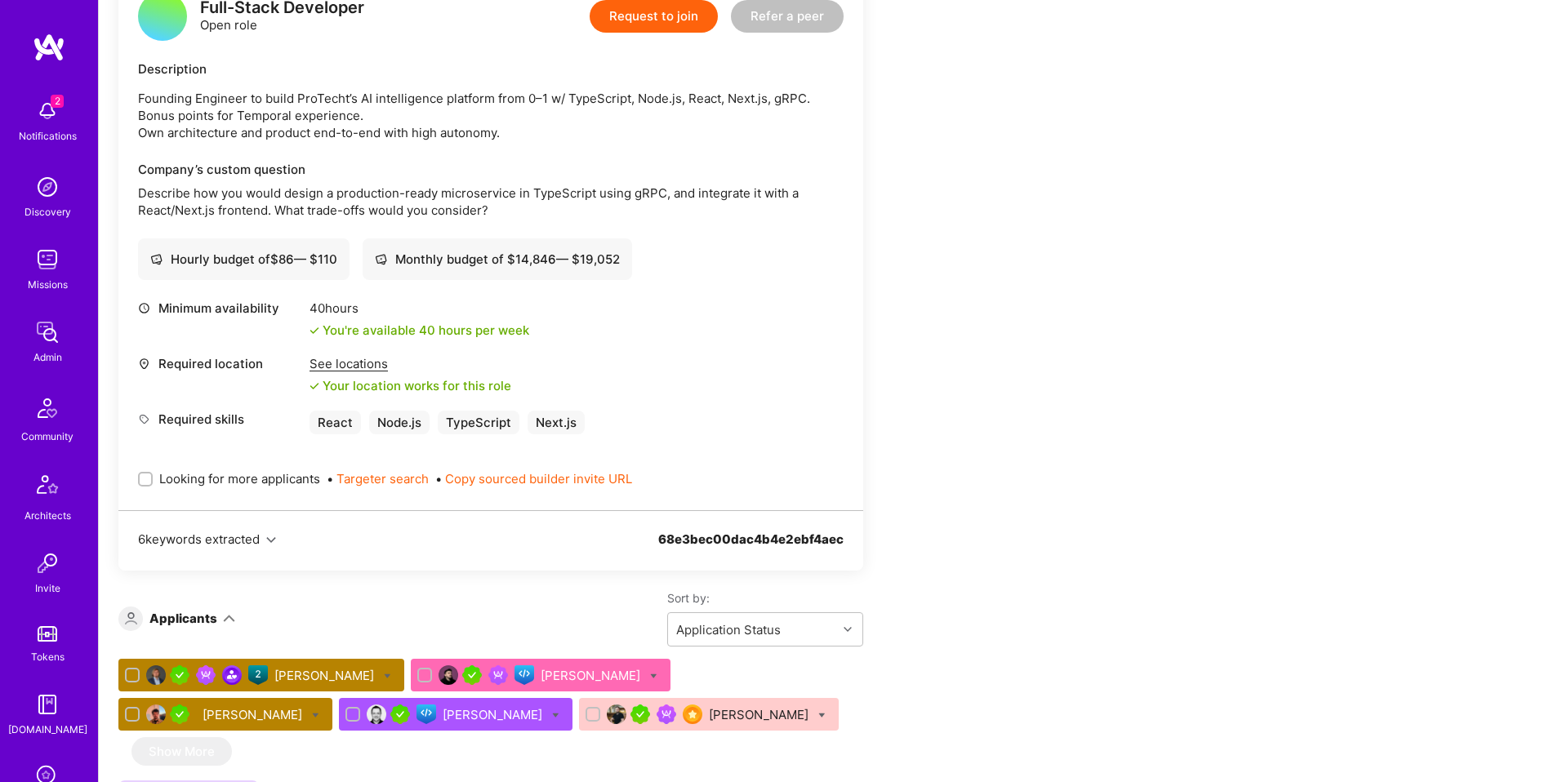
scroll to position [428, 0]
